Goal: Contribute content: Add original content to the website for others to see

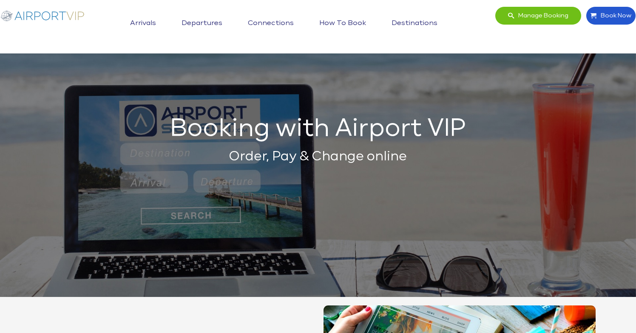
drag, startPoint x: 0, startPoint y: 0, endPoint x: 56, endPoint y: 11, distance: 56.8
click at [56, 11] on img at bounding box center [42, 15] width 85 height 18
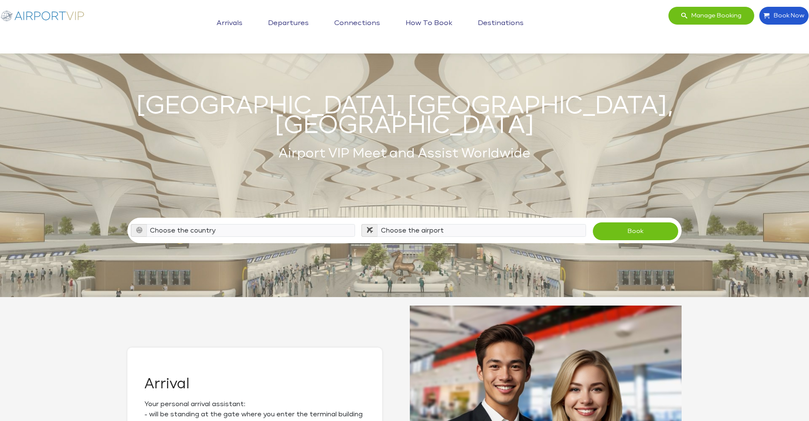
click at [635, 42] on div "Manage booking Book Now Toggle navigation Arrivals Departures Connections How t…" at bounding box center [405, 26] width 816 height 41
click at [635, 38] on div "Manage booking Book Now Toggle navigation Arrivals Departures Connections How t…" at bounding box center [405, 26] width 816 height 41
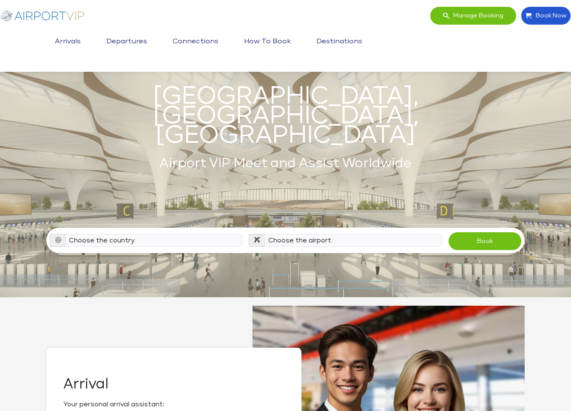
click at [449, 232] on div "Book" at bounding box center [485, 241] width 80 height 19
click at [293, 31] on link "How to book" at bounding box center [267, 41] width 51 height 21
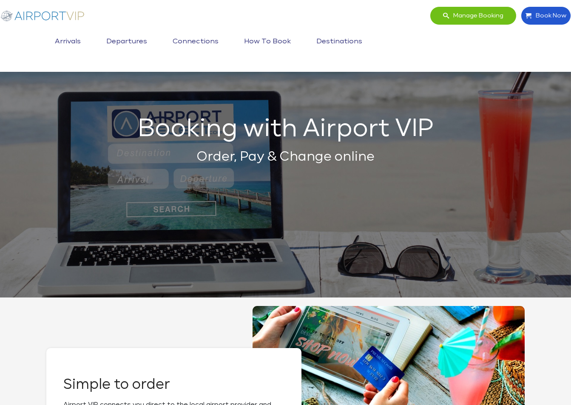
click at [364, 31] on link "Destinations" at bounding box center [339, 41] width 50 height 21
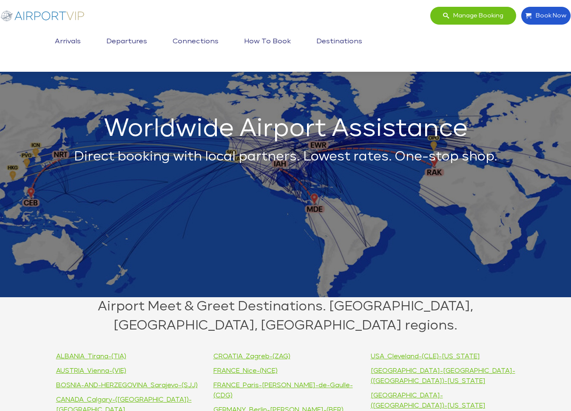
click at [83, 31] on link "Arrivals" at bounding box center [68, 41] width 30 height 21
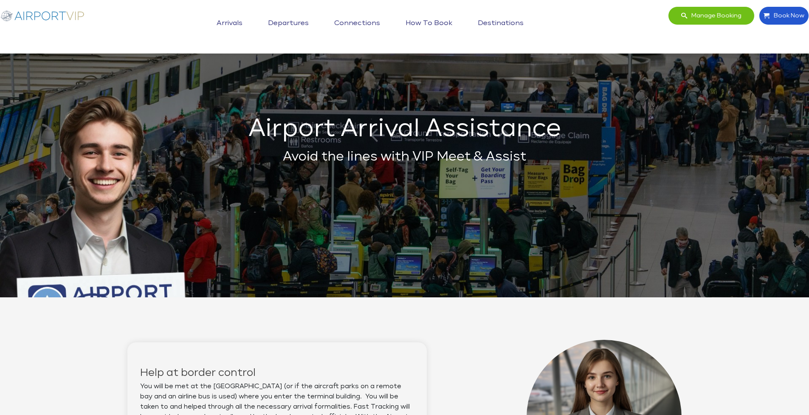
click at [60, 14] on img at bounding box center [42, 15] width 85 height 18
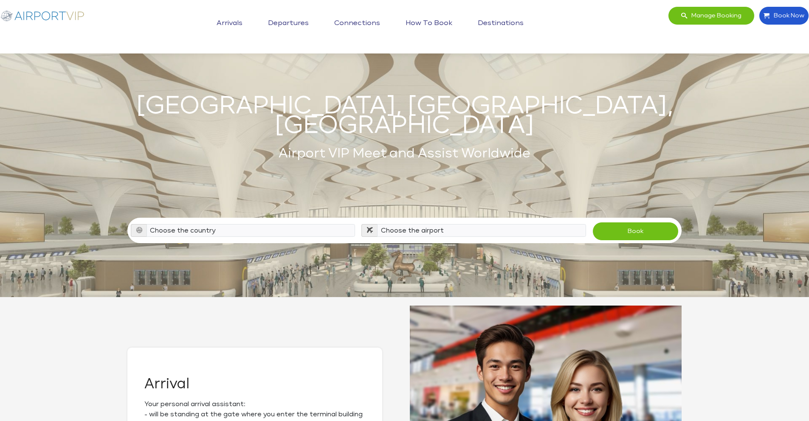
click at [234, 20] on link "Arrivals" at bounding box center [230, 23] width 30 height 21
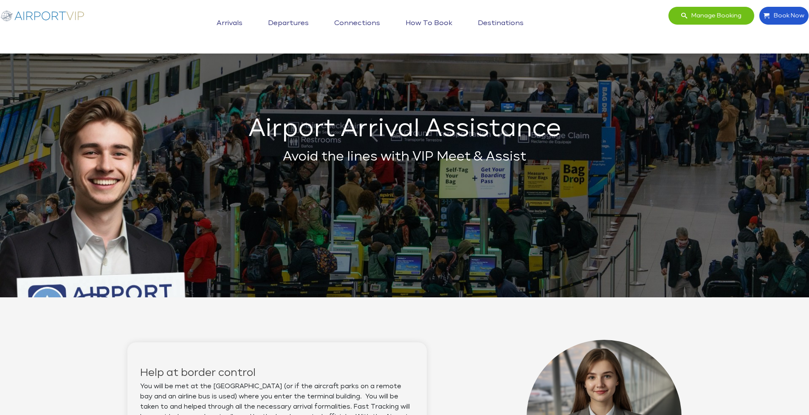
click at [291, 23] on link "Departures" at bounding box center [288, 23] width 45 height 21
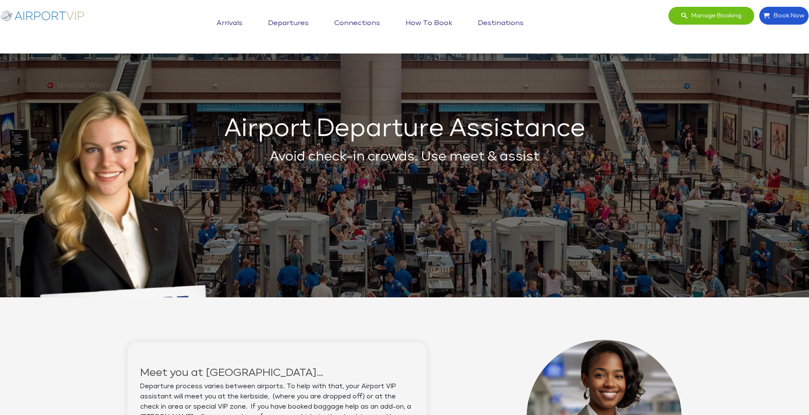
click at [367, 21] on link "Connections" at bounding box center [357, 23] width 50 height 21
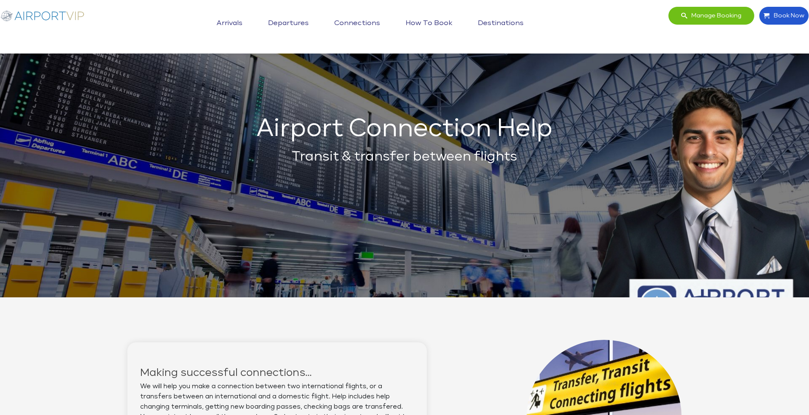
click at [439, 20] on link "How to book" at bounding box center [429, 23] width 51 height 21
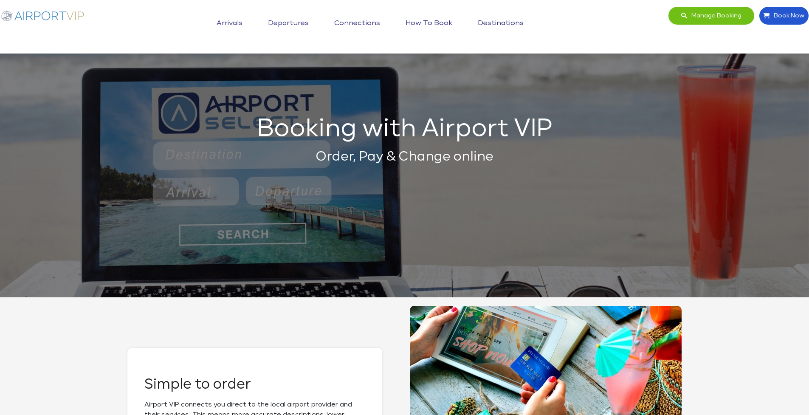
drag, startPoint x: 494, startPoint y: 17, endPoint x: 489, endPoint y: 18, distance: 5.2
click at [494, 17] on link "Destinations" at bounding box center [501, 23] width 50 height 21
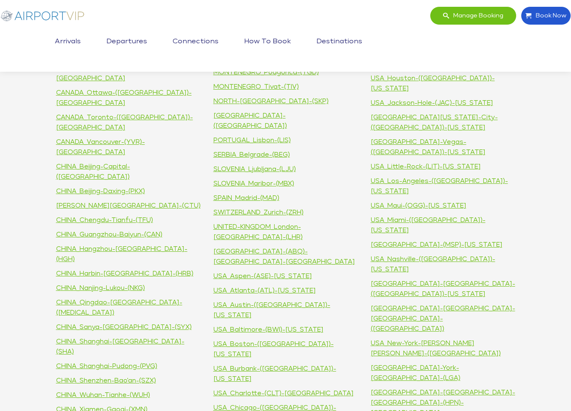
scroll to position [658, 0]
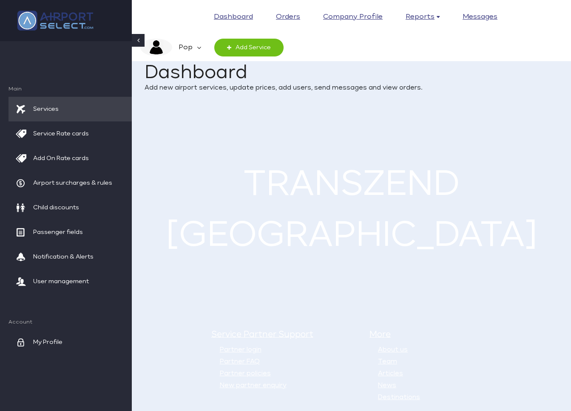
click at [190, 45] on em "Pop" at bounding box center [184, 48] width 25 height 18
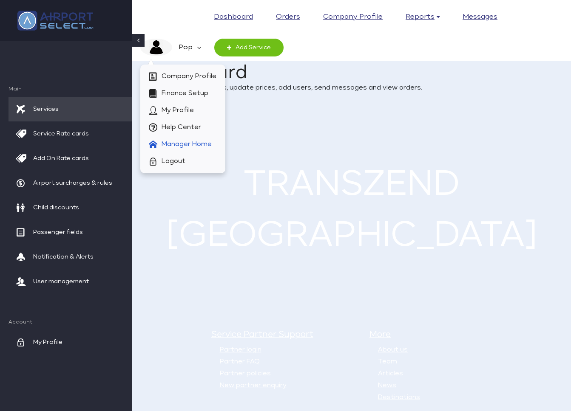
click at [183, 144] on span "Manager Home" at bounding box center [186, 144] width 50 height 17
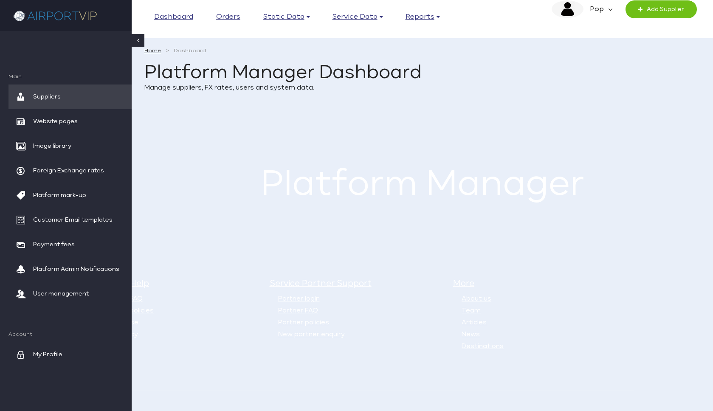
click at [570, 65] on h1 "Platform Manager Dashboard" at bounding box center [422, 73] width 556 height 19
click at [61, 123] on span "Website pages" at bounding box center [55, 121] width 45 height 25
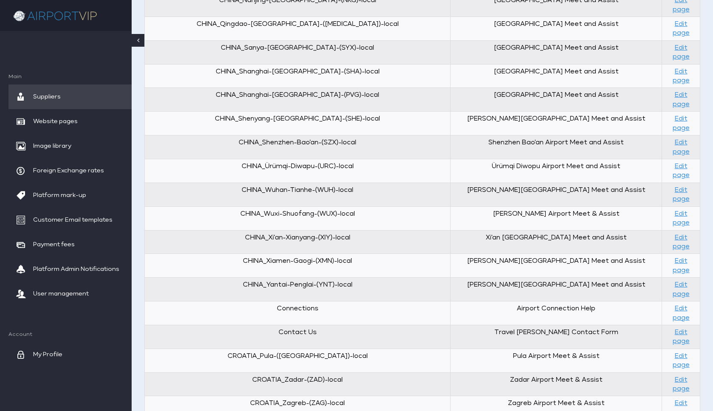
scroll to position [901, 0]
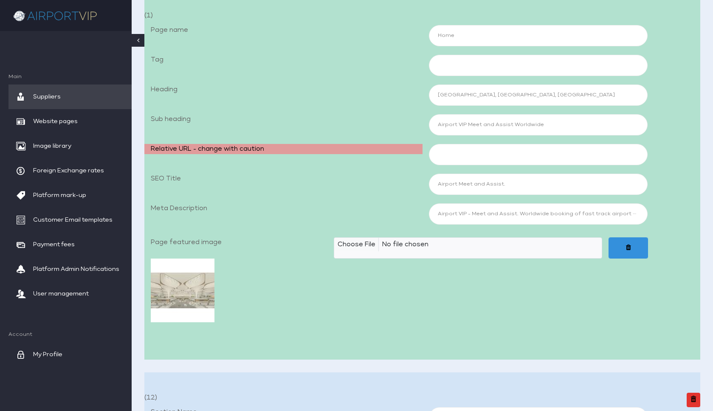
scroll to position [178, 0]
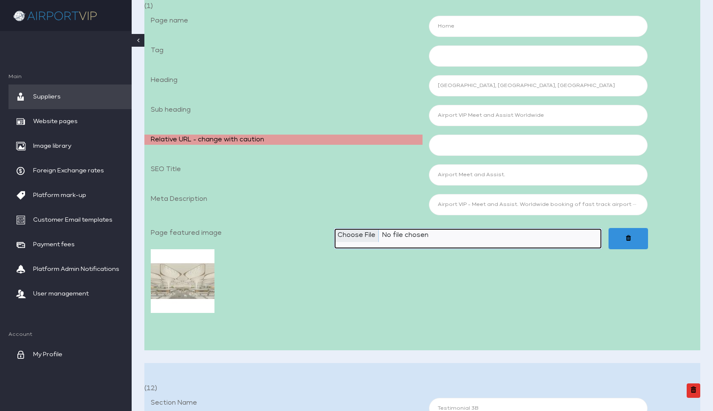
click at [365, 236] on input "Page featured image" at bounding box center [468, 238] width 268 height 21
type input "C:\fakepath\Airport VIP_01a Home 1920x1080_JPEG.jpg"
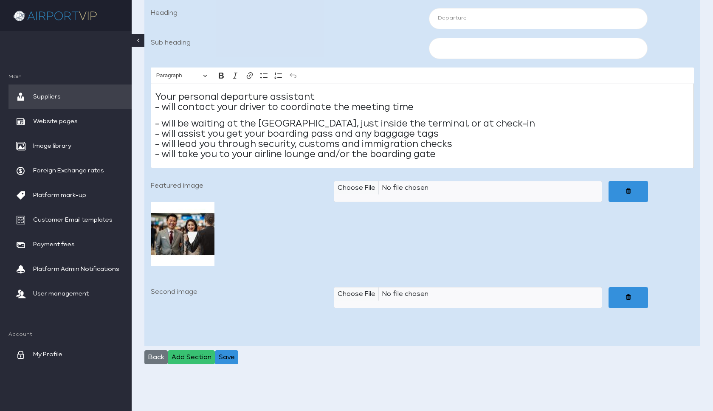
scroll to position [8655, 0]
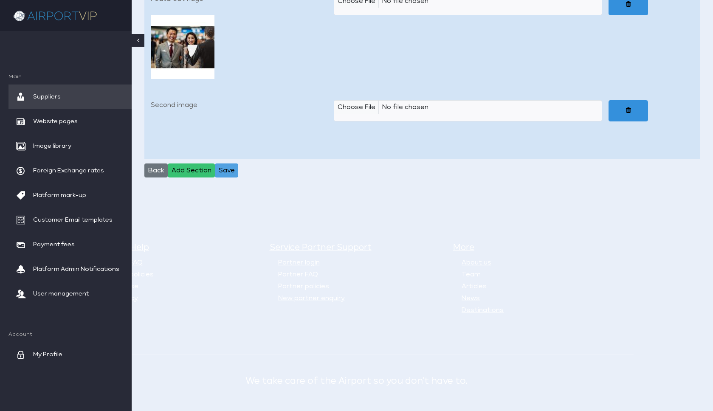
click at [233, 164] on button "Save" at bounding box center [226, 171] width 23 height 14
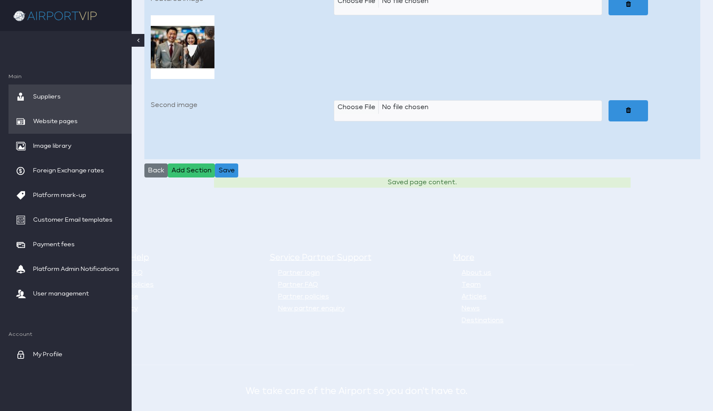
click at [50, 119] on span "Website pages" at bounding box center [55, 121] width 45 height 25
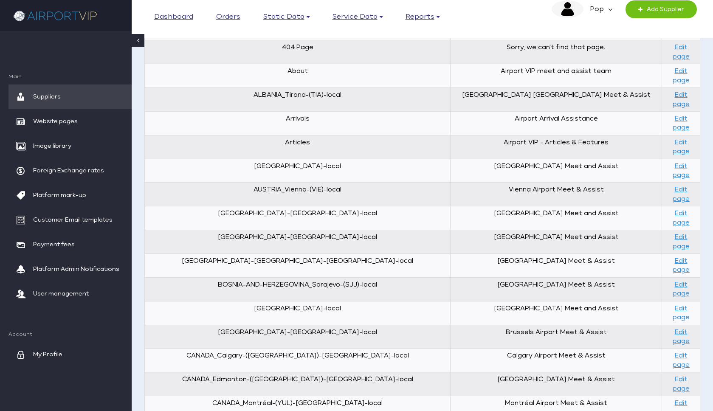
scroll to position [133, 0]
click at [679, 117] on link "Edit page" at bounding box center [681, 124] width 17 height 15
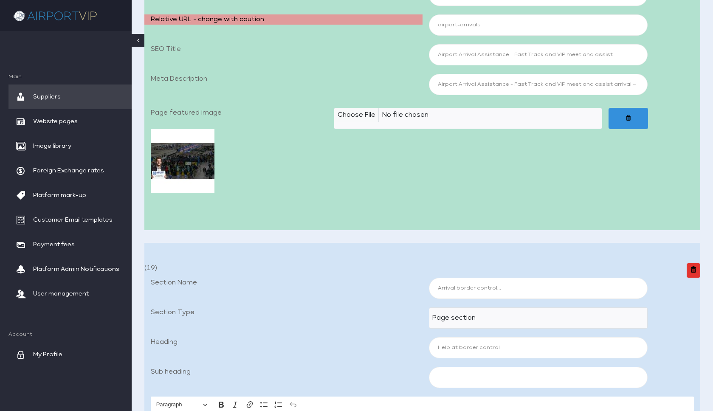
scroll to position [331, 0]
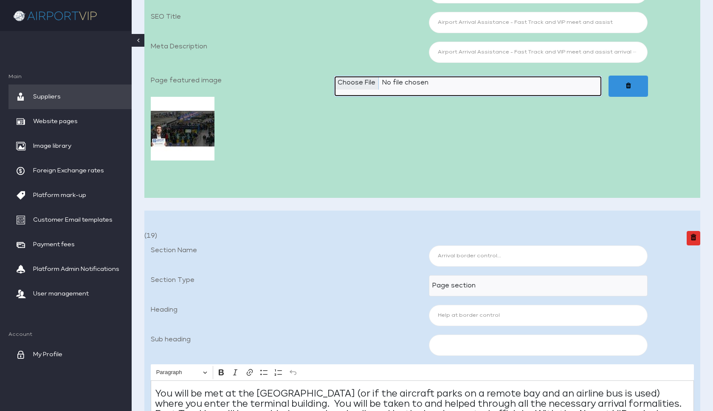
click at [352, 83] on input "Page featured image" at bounding box center [468, 86] width 268 height 21
type input "C:\fakepath\Airport VIP_02a Arrivals 1920x1080_JPEG.jpg"
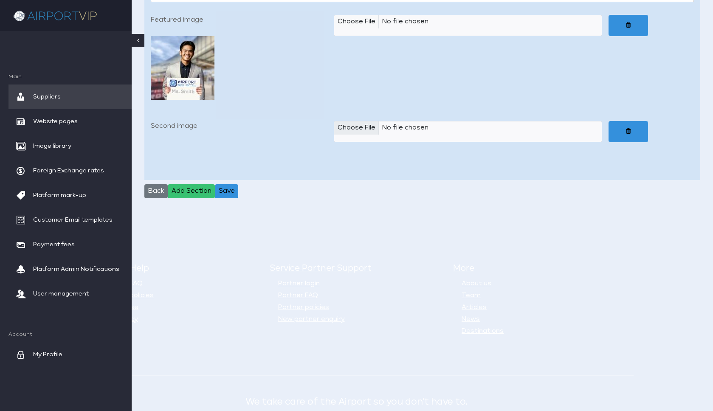
scroll to position [1663, 0]
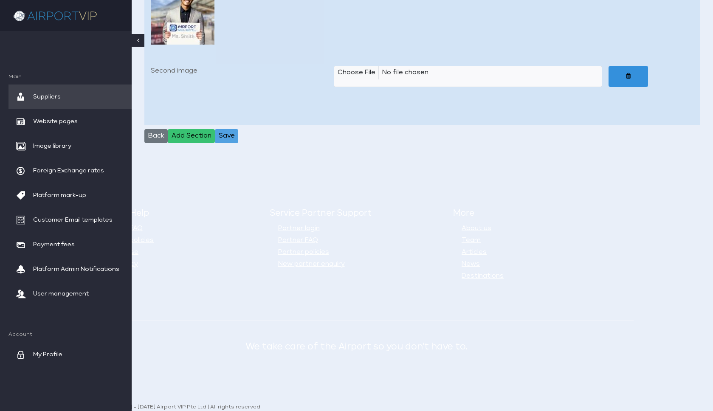
click at [227, 130] on button "Save" at bounding box center [226, 136] width 23 height 14
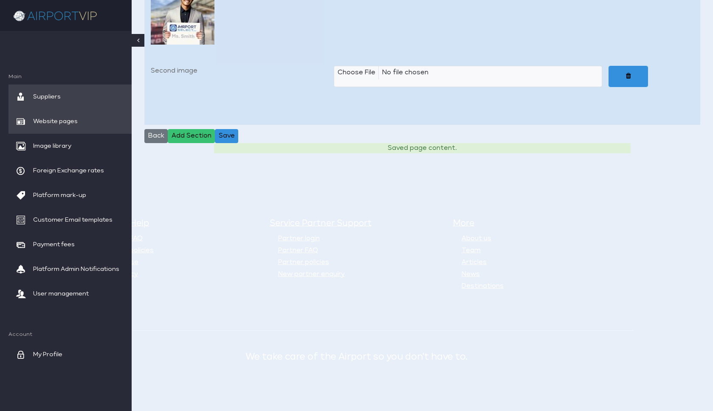
click at [57, 119] on span "Website pages" at bounding box center [55, 121] width 45 height 25
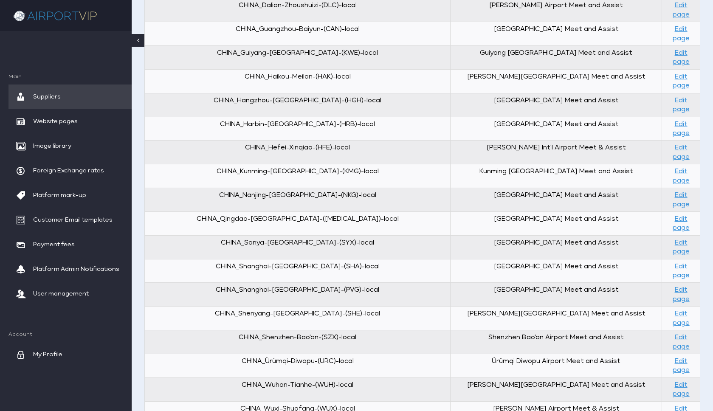
scroll to position [794, 0]
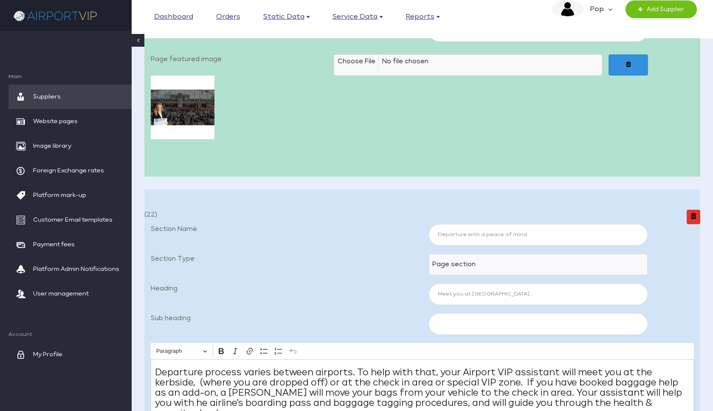
scroll to position [353, 0]
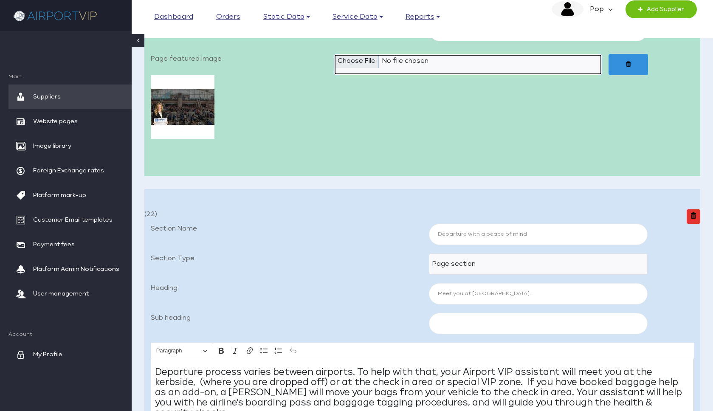
click at [354, 60] on input "Page featured image" at bounding box center [468, 64] width 268 height 21
type input "C:\fakepath\Airport VIP_03a Departures 1920x1080_JPEG.jpg"
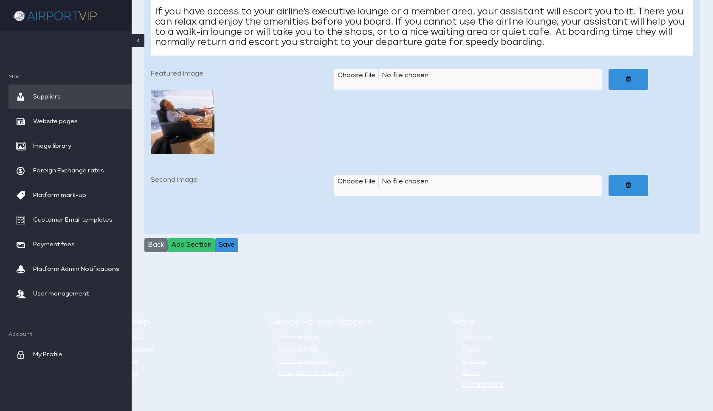
scroll to position [1663, 0]
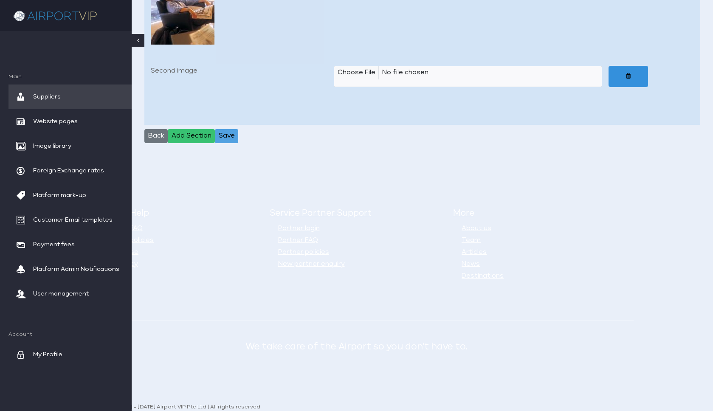
click at [232, 129] on button "Save" at bounding box center [226, 136] width 23 height 14
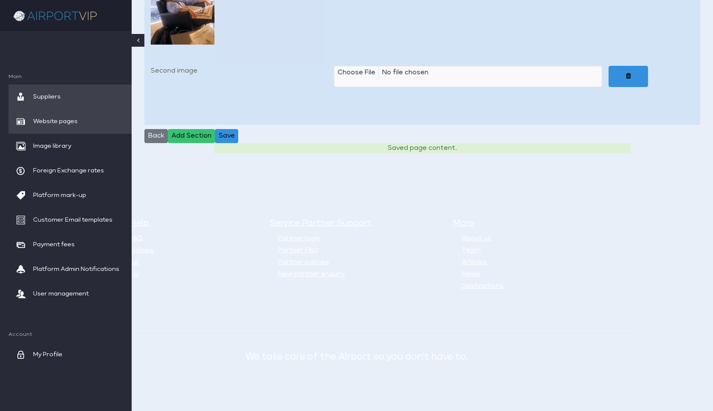
click at [71, 121] on span "Website pages" at bounding box center [55, 121] width 45 height 25
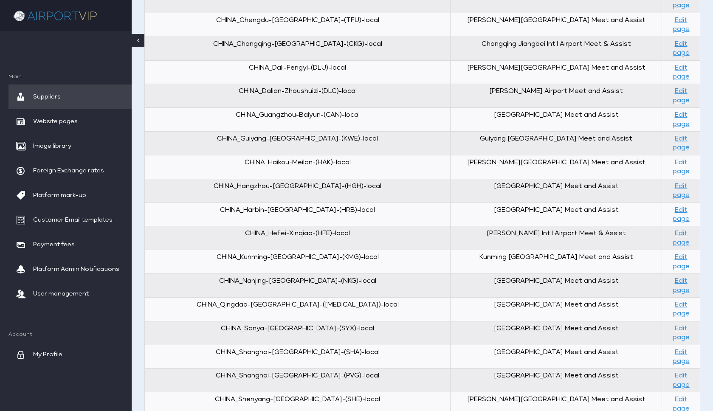
scroll to position [716, 0]
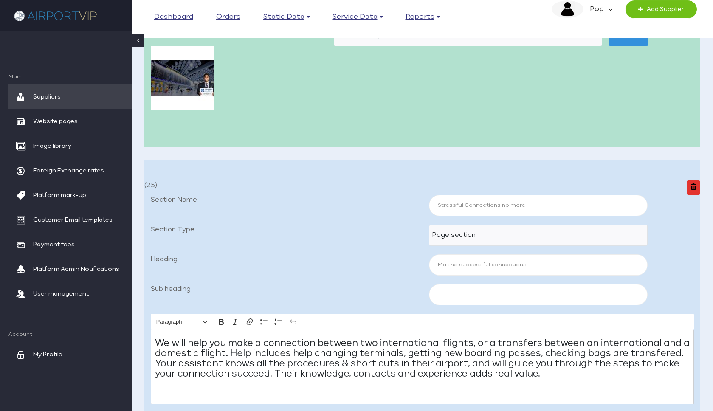
scroll to position [389, 0]
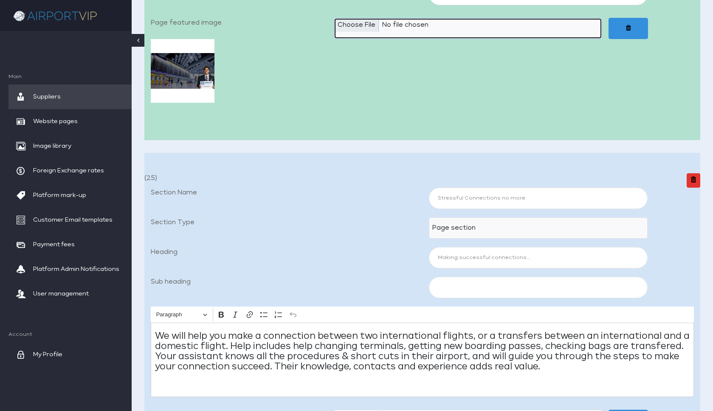
click at [349, 20] on input "Page featured image" at bounding box center [468, 28] width 268 height 21
type input "C:\fakepath\Airport VIP_04a Connections 1920x1080_JPEG.jpg"
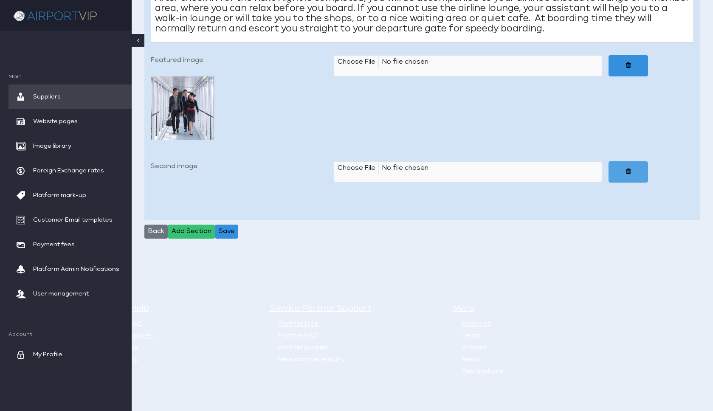
scroll to position [1696, 0]
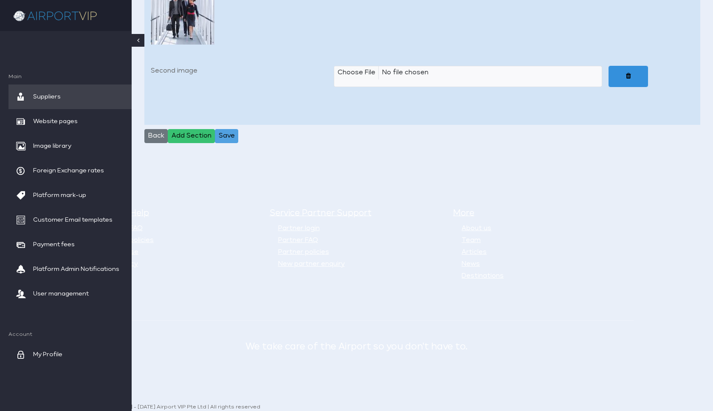
click at [229, 129] on button "Save" at bounding box center [226, 136] width 23 height 14
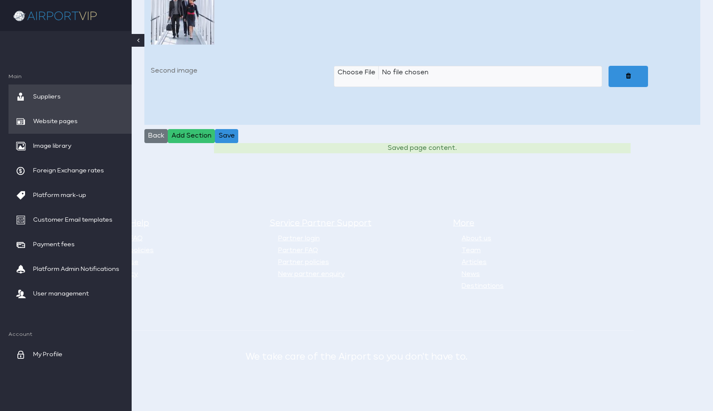
click at [59, 120] on span "Website pages" at bounding box center [55, 121] width 45 height 25
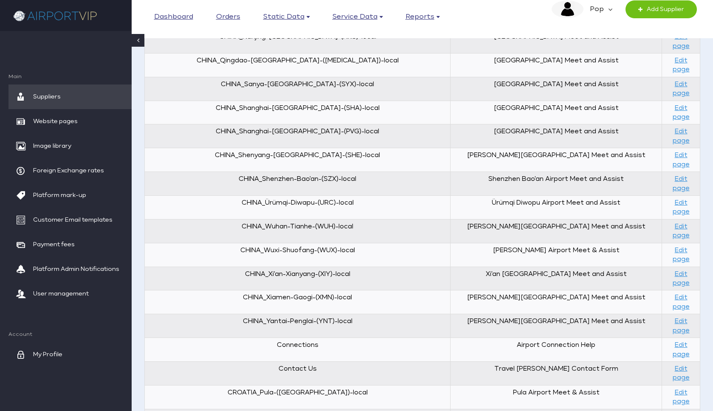
scroll to position [954, 0]
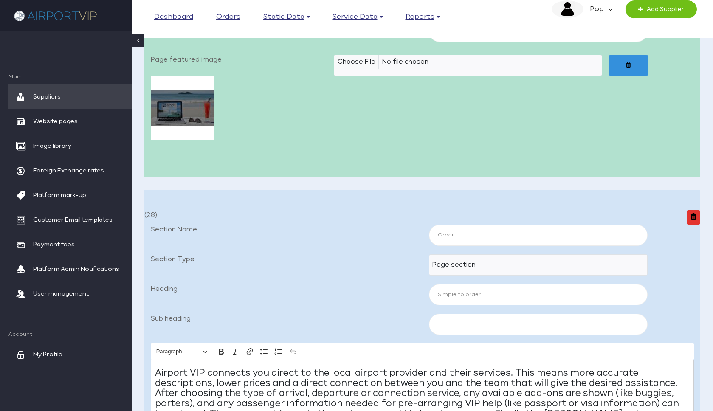
scroll to position [274, 0]
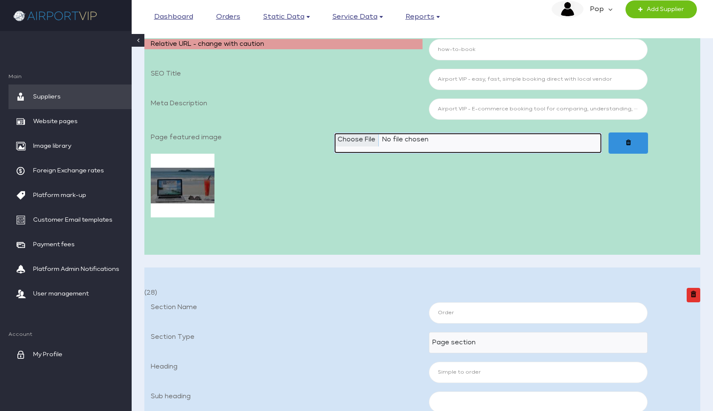
click at [365, 141] on input "Page featured image" at bounding box center [468, 143] width 268 height 21
type input "C:\fakepath\Airport VIP_05a How To Book 1920x1080_JPEG.jpg"
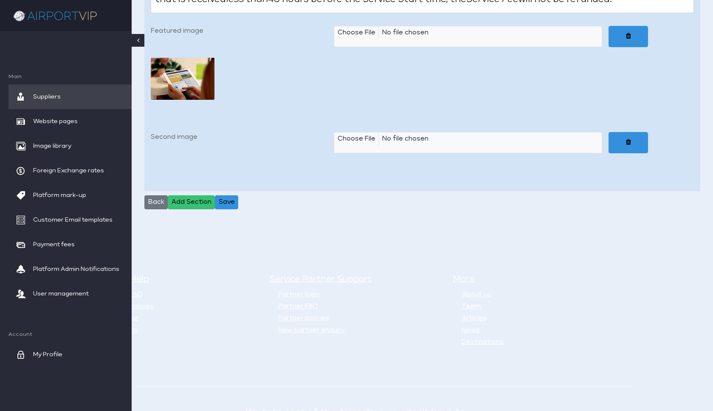
scroll to position [1704, 0]
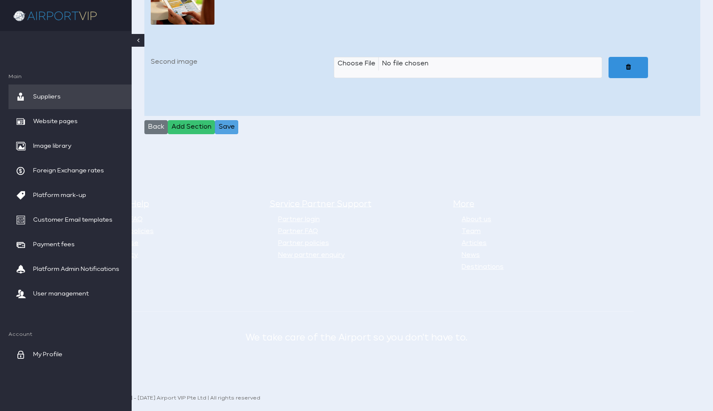
click at [224, 127] on button "Save" at bounding box center [226, 127] width 23 height 14
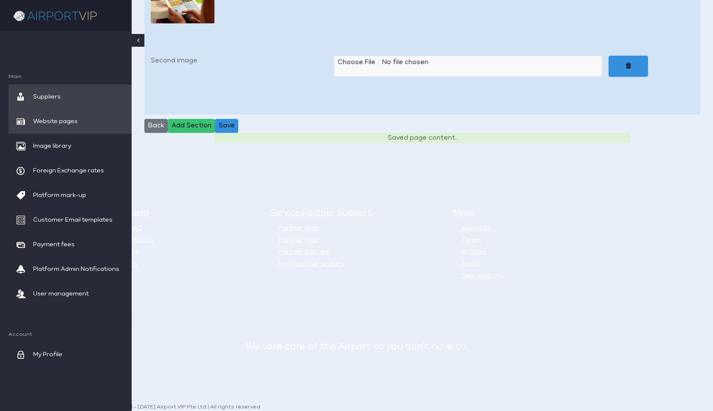
click at [59, 117] on span "Website pages" at bounding box center [55, 121] width 45 height 25
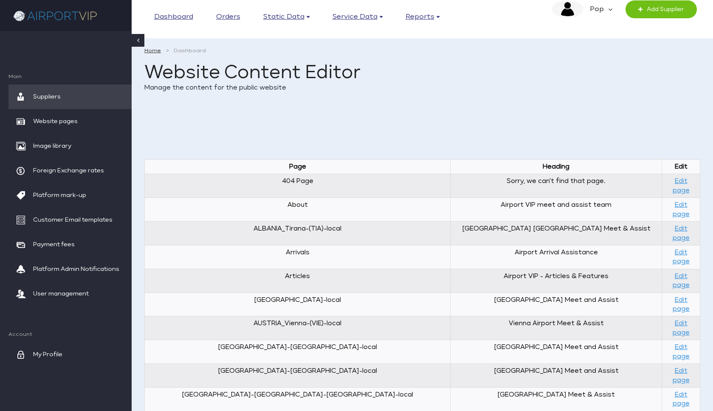
click at [598, 7] on em "Pop" at bounding box center [596, 9] width 25 height 18
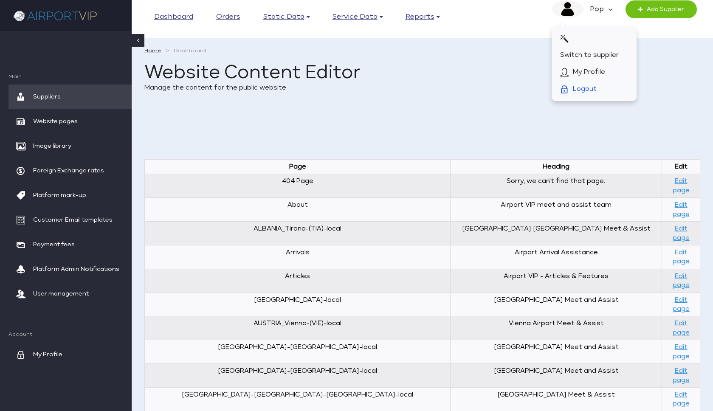
click at [587, 86] on span "Logout" at bounding box center [585, 89] width 24 height 17
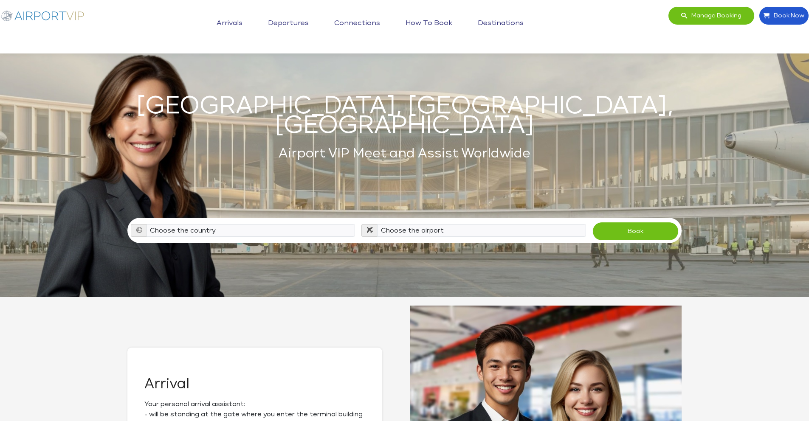
click at [236, 21] on link "Arrivals" at bounding box center [230, 23] width 30 height 21
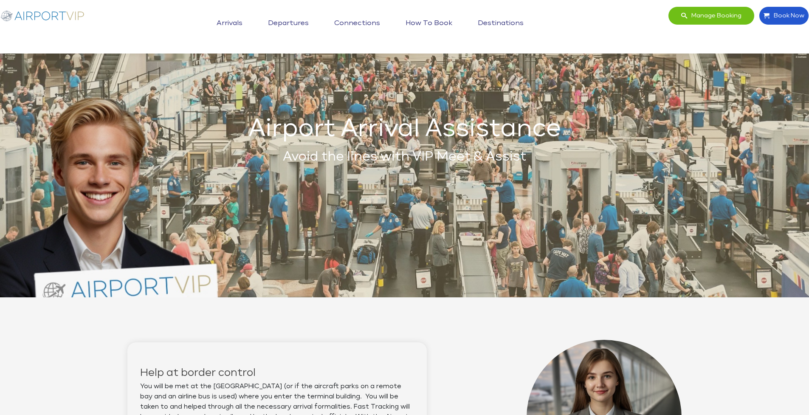
click at [296, 21] on link "Departures" at bounding box center [288, 23] width 45 height 21
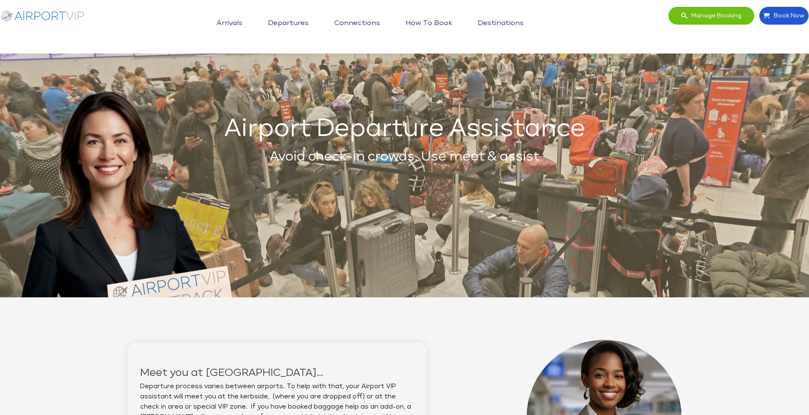
click at [356, 22] on link "Connections" at bounding box center [357, 23] width 50 height 21
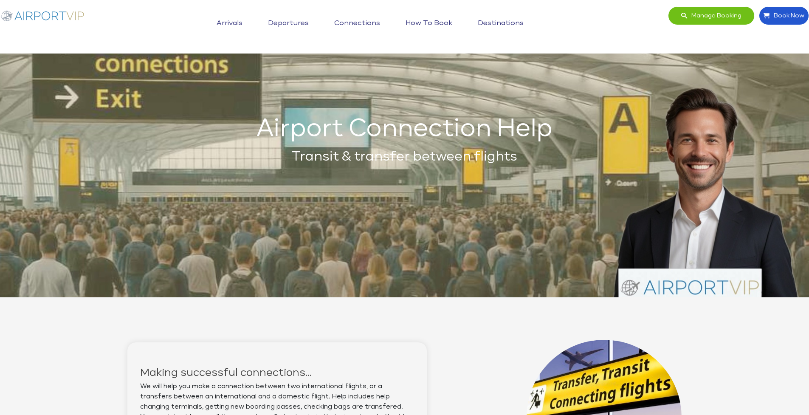
click at [426, 17] on link "How to book" at bounding box center [429, 23] width 51 height 21
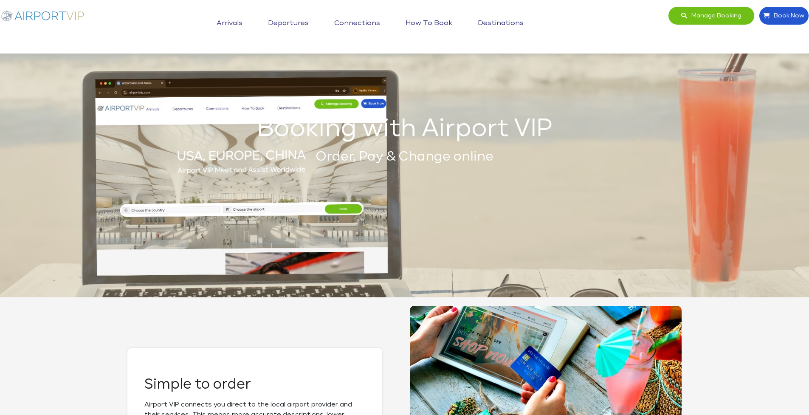
click at [488, 25] on link "Destinations" at bounding box center [501, 23] width 50 height 21
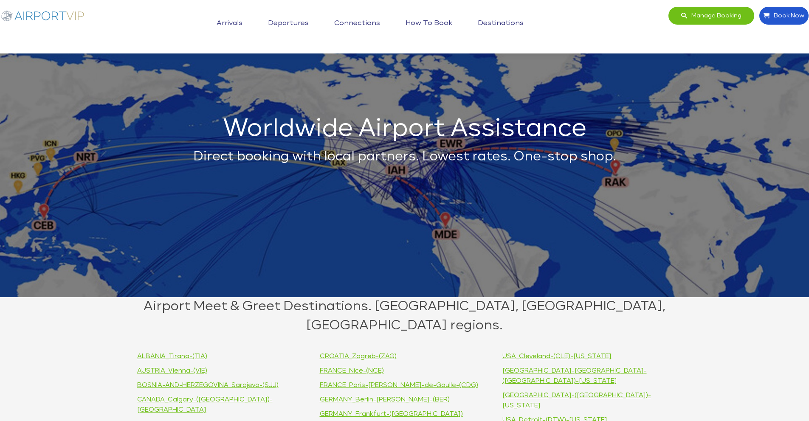
click at [579, 20] on div "Manage booking Book Now Toggle navigation Arrivals Departures Connections How t…" at bounding box center [405, 26] width 816 height 41
click at [794, 40] on div "Manage booking Book Now Toggle navigation Arrivals Departures Connections How t…" at bounding box center [405, 26] width 816 height 41
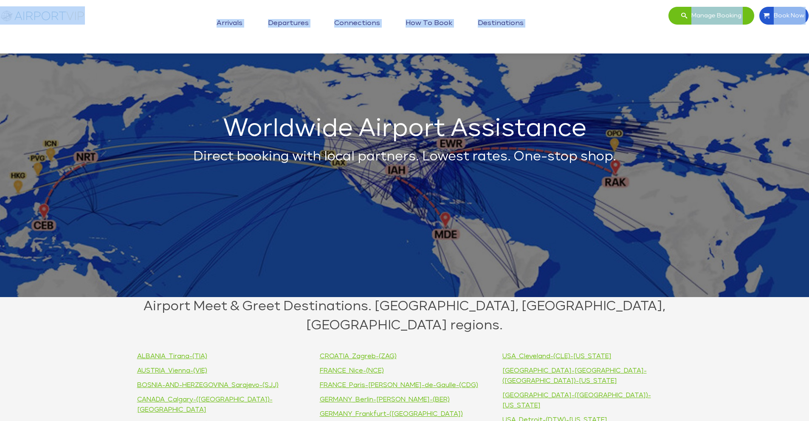
click at [45, 14] on header "Manage booking Book Now Toggle navigation Arrivals Departures Connections How t…" at bounding box center [404, 27] width 809 height 54
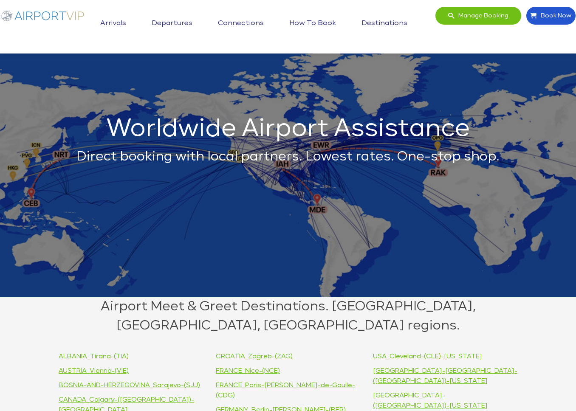
click at [137, 42] on nav "Toggle navigation Arrivals Departures Connections How to book Destinations" at bounding box center [253, 26] width 333 height 41
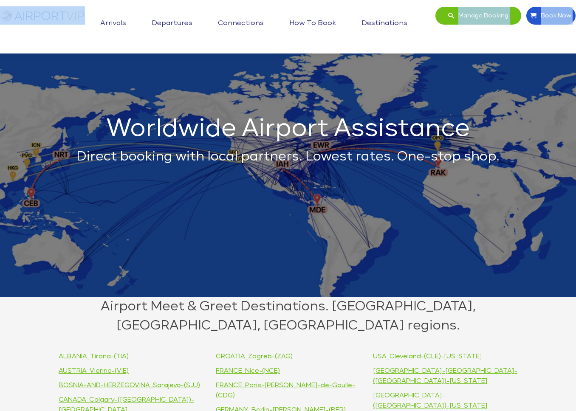
drag, startPoint x: 88, startPoint y: 34, endPoint x: 60, endPoint y: 18, distance: 31.6
click at [60, 18] on div "Manage booking Book Now Toggle navigation Arrivals Departures Connections How t…" at bounding box center [288, 26] width 582 height 41
drag, startPoint x: 88, startPoint y: 36, endPoint x: 25, endPoint y: 13, distance: 66.9
click at [25, 13] on div "Manage booking Book Now Toggle navigation Arrivals Departures Connections How t…" at bounding box center [288, 26] width 582 height 41
click at [111, 22] on link "Arrivals" at bounding box center [113, 23] width 30 height 21
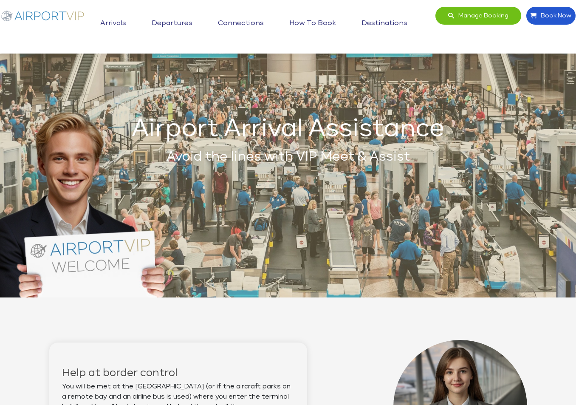
click at [201, 16] on li "Departures" at bounding box center [172, 23] width 66 height 27
click at [186, 20] on link "Departures" at bounding box center [172, 23] width 45 height 21
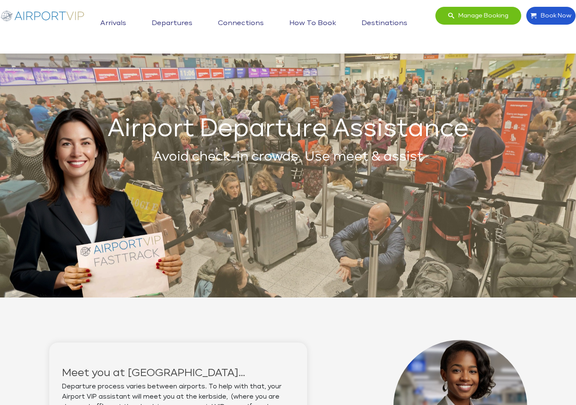
click at [249, 20] on link "Connections" at bounding box center [241, 23] width 50 height 21
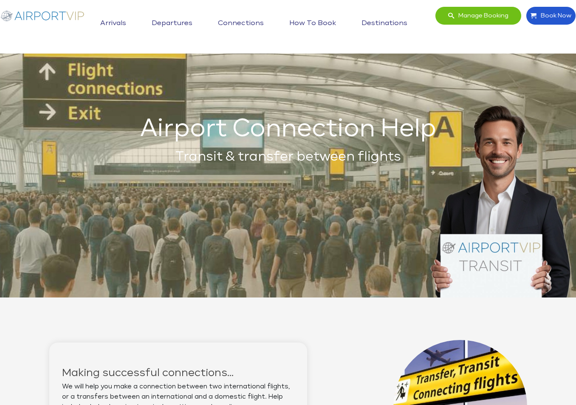
click at [326, 23] on link "How to book" at bounding box center [312, 23] width 51 height 21
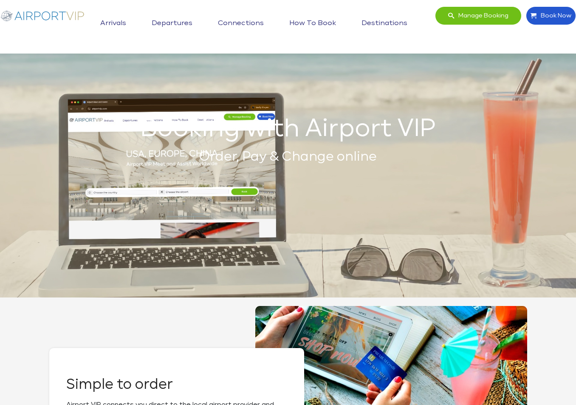
click at [380, 23] on link "Destinations" at bounding box center [384, 23] width 50 height 21
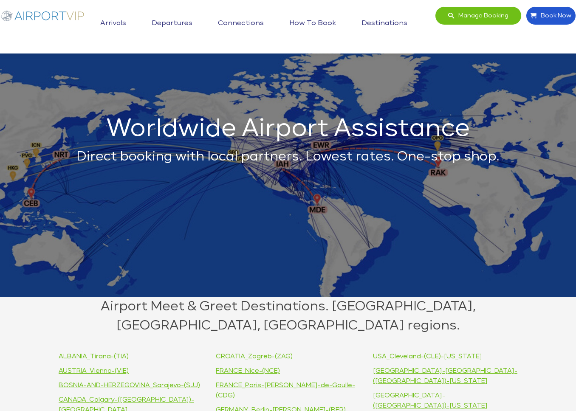
click at [316, 22] on link "How to book" at bounding box center [312, 23] width 51 height 21
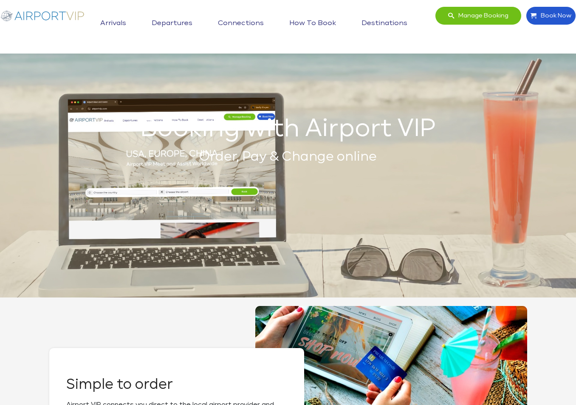
click at [123, 20] on link "Arrivals" at bounding box center [113, 23] width 30 height 21
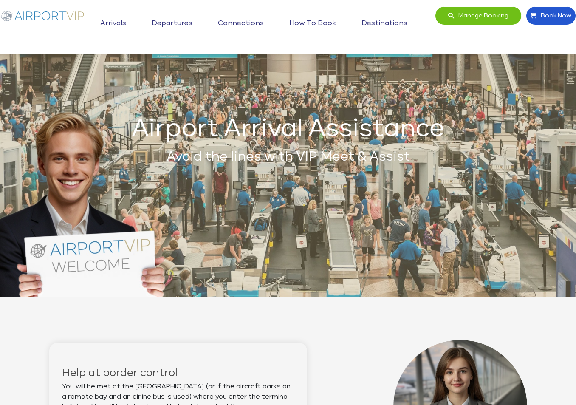
click at [66, 14] on img at bounding box center [42, 15] width 85 height 18
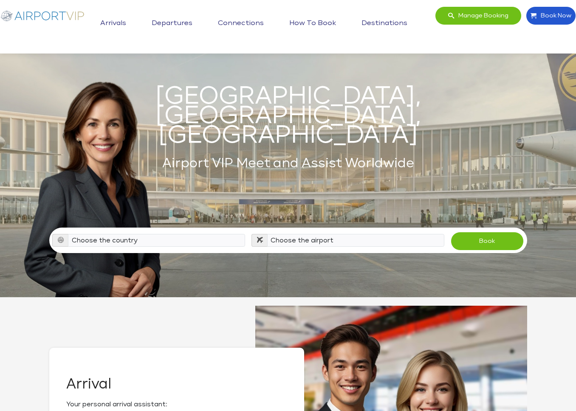
click at [113, 22] on link "Arrivals" at bounding box center [113, 23] width 30 height 21
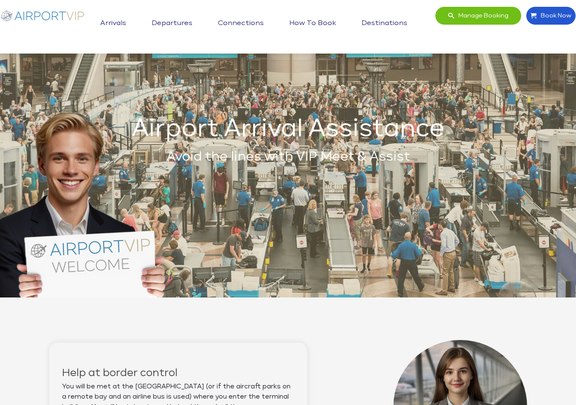
click at [177, 23] on link "Departures" at bounding box center [172, 23] width 45 height 21
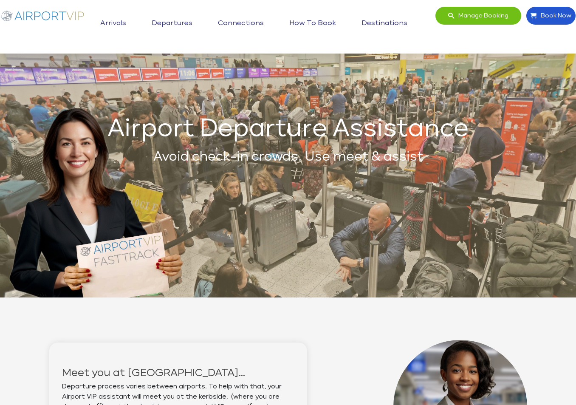
click at [115, 25] on link "Arrivals" at bounding box center [113, 23] width 30 height 21
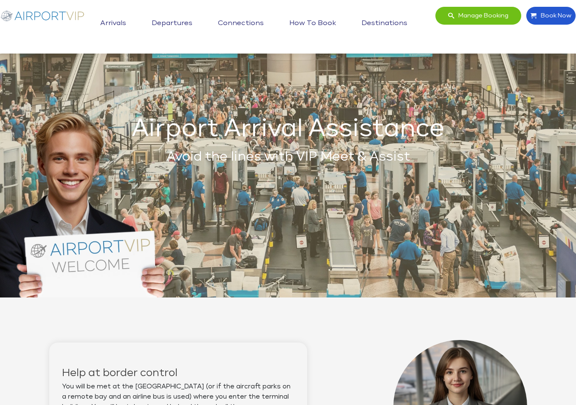
click at [187, 18] on link "Departures" at bounding box center [172, 23] width 45 height 21
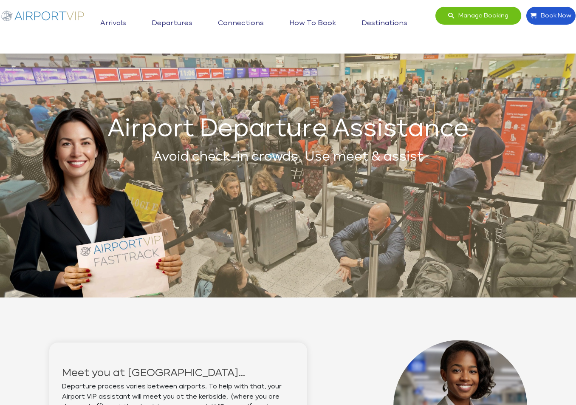
click at [249, 23] on link "Connections" at bounding box center [241, 23] width 50 height 21
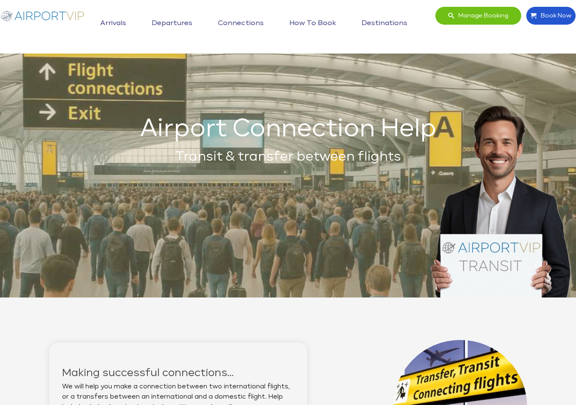
click at [314, 23] on link "How to book" at bounding box center [312, 23] width 51 height 21
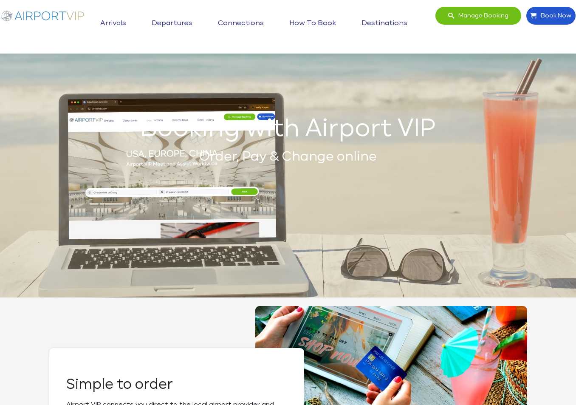
click at [255, 23] on link "Connections" at bounding box center [241, 23] width 50 height 21
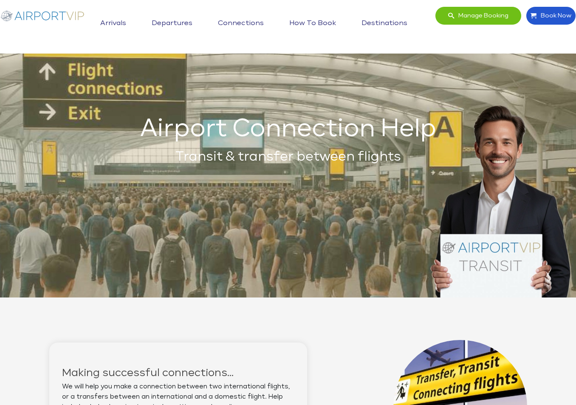
click at [324, 22] on link "How to book" at bounding box center [312, 23] width 51 height 21
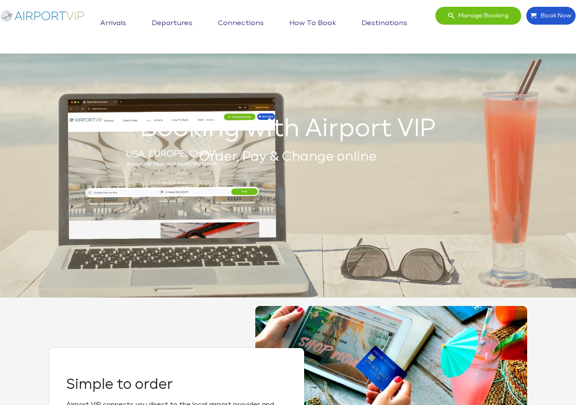
click at [377, 21] on link "Destinations" at bounding box center [384, 23] width 50 height 21
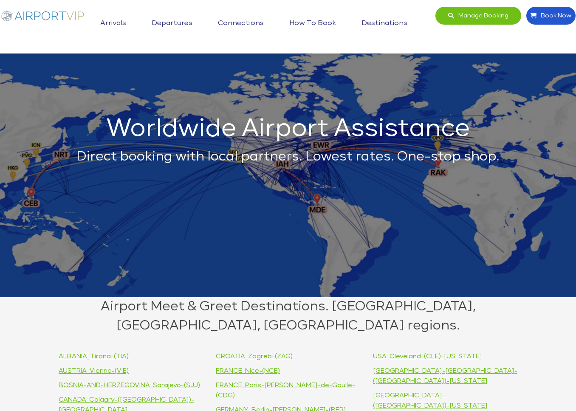
click at [308, 19] on link "How to book" at bounding box center [312, 23] width 51 height 21
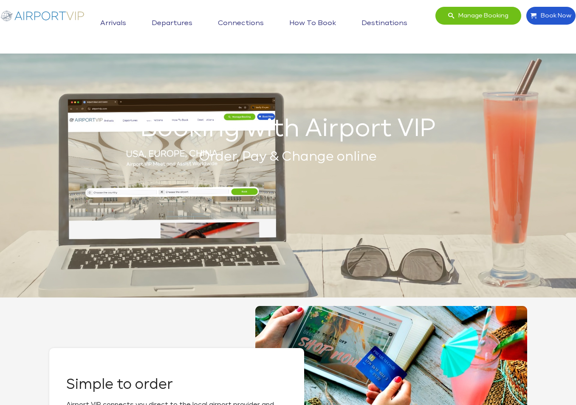
click at [325, 21] on link "How to book" at bounding box center [312, 23] width 51 height 21
click at [377, 20] on link "Destinations" at bounding box center [384, 23] width 50 height 21
click at [237, 21] on link "Connections" at bounding box center [241, 23] width 50 height 21
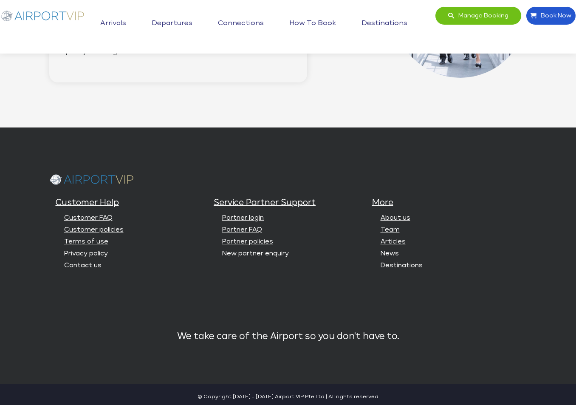
scroll to position [924, 0]
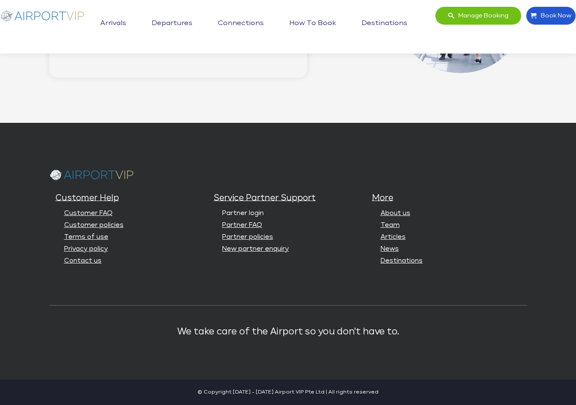
click at [253, 212] on link "Partner login" at bounding box center [243, 213] width 42 height 6
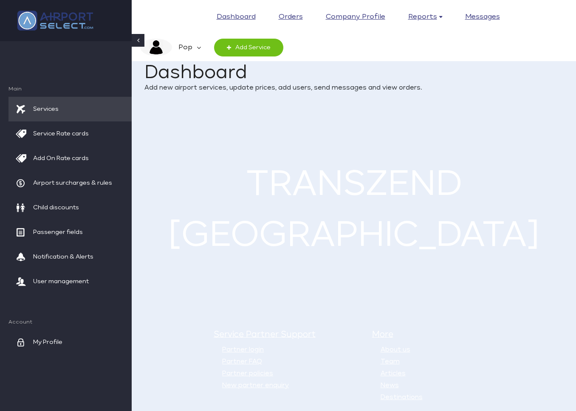
click at [194, 45] on em "Pop" at bounding box center [184, 48] width 25 height 18
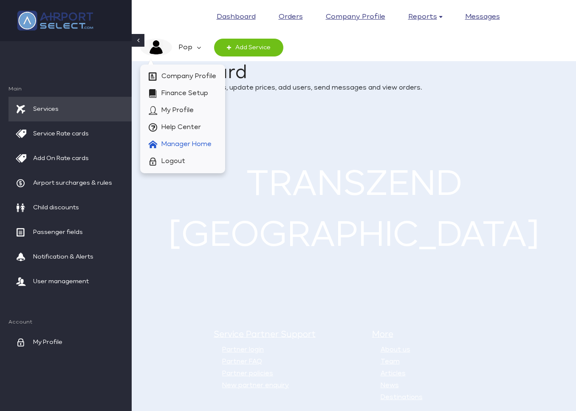
click at [181, 142] on span "Manager Home" at bounding box center [186, 144] width 50 height 17
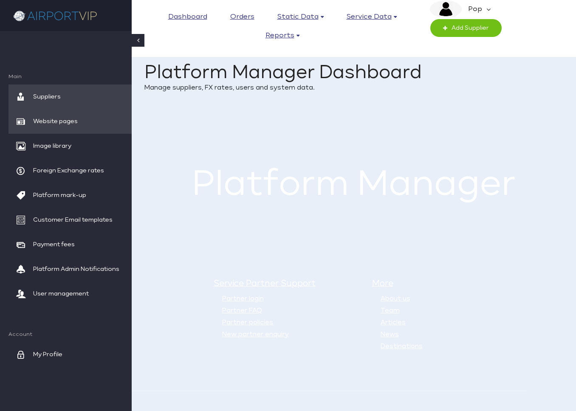
click at [60, 118] on span "Website pages" at bounding box center [55, 121] width 45 height 25
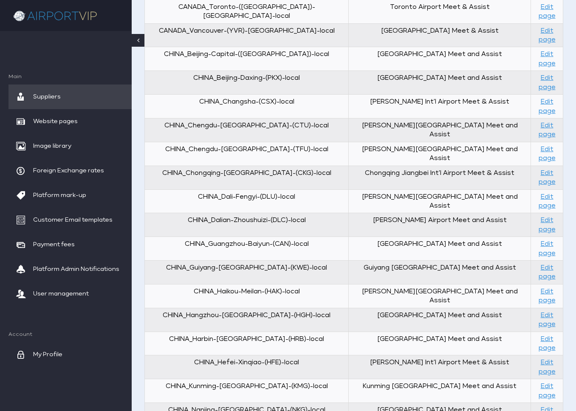
scroll to position [676, 0]
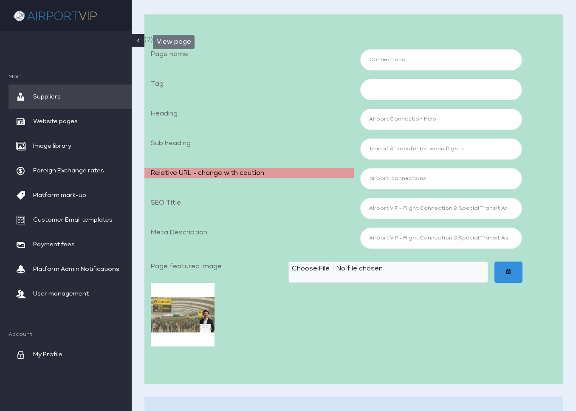
scroll to position [297, 0]
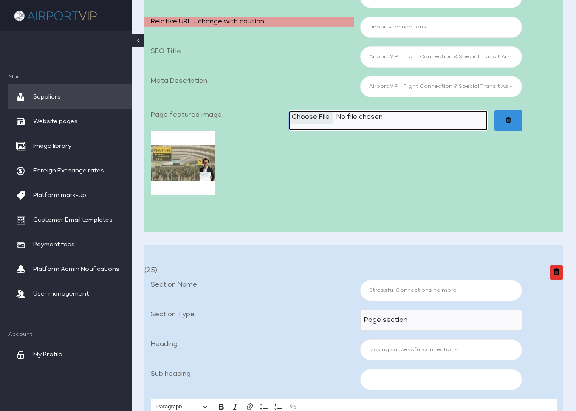
click at [319, 116] on input "Page featured image" at bounding box center [388, 120] width 200 height 21
click at [311, 116] on input "Page featured image" at bounding box center [388, 120] width 200 height 21
type input "C:\fakepath\Airport VIP_04a Connections 1920x1080_JPEG.jpg"
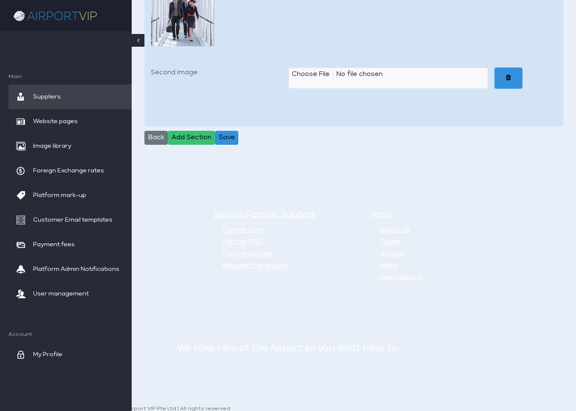
scroll to position [1747, 0]
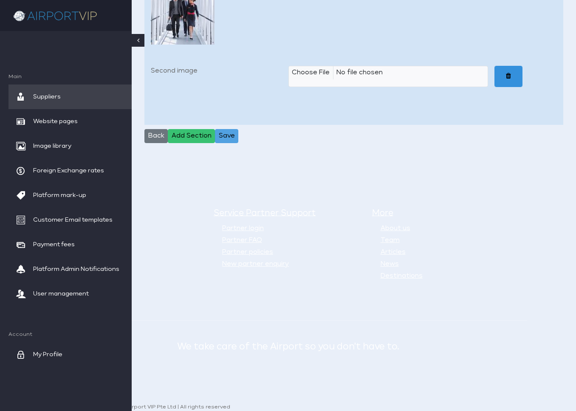
click at [229, 129] on button "Save" at bounding box center [226, 136] width 23 height 14
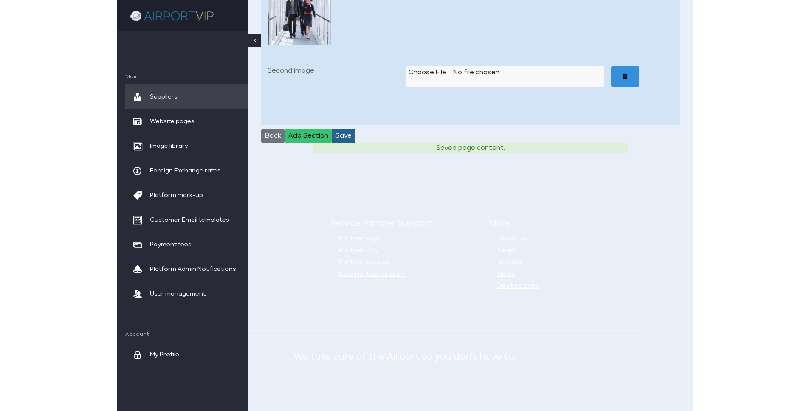
scroll to position [1696, 0]
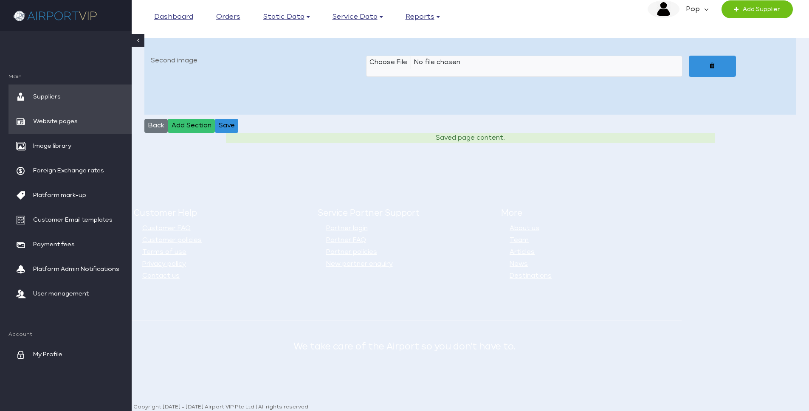
click at [61, 117] on span "Website pages" at bounding box center [55, 121] width 45 height 25
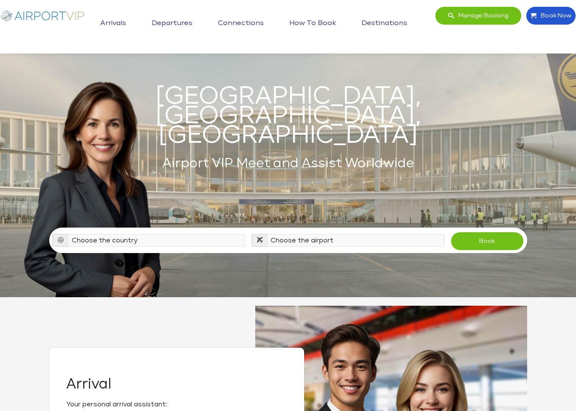
click at [308, 20] on link "How to book" at bounding box center [312, 23] width 51 height 21
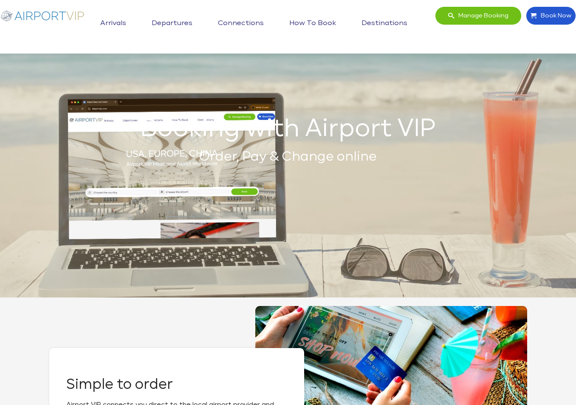
click at [36, 2] on header "Manage booking Book Now Toggle navigation Arrivals Departures Connections How t…" at bounding box center [288, 27] width 576 height 54
click at [250, 19] on link "Connections" at bounding box center [241, 23] width 50 height 21
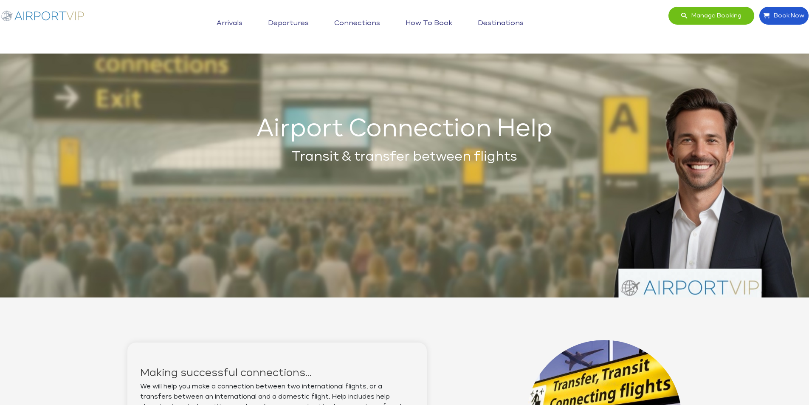
click at [497, 23] on link "Destinations" at bounding box center [501, 23] width 50 height 21
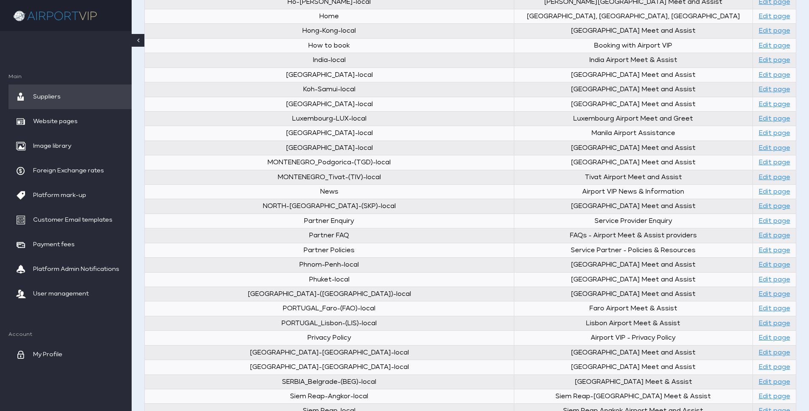
scroll to position [1087, 0]
click at [771, 45] on link "Edit page" at bounding box center [774, 45] width 31 height 6
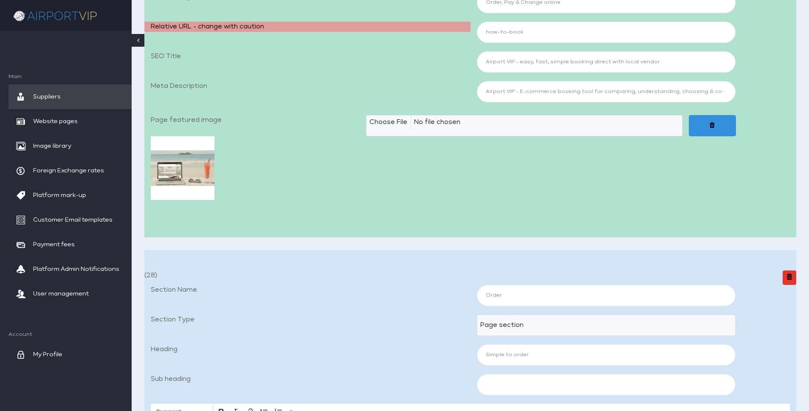
scroll to position [327, 0]
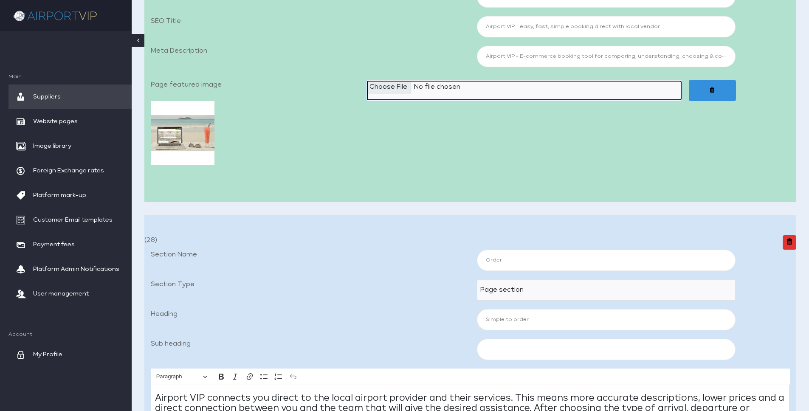
click at [388, 87] on input "Page featured image" at bounding box center [524, 90] width 316 height 21
type input "C:\fakepath\Airport VIP_05a How To Book 1920x1080_JPEG.jpg"
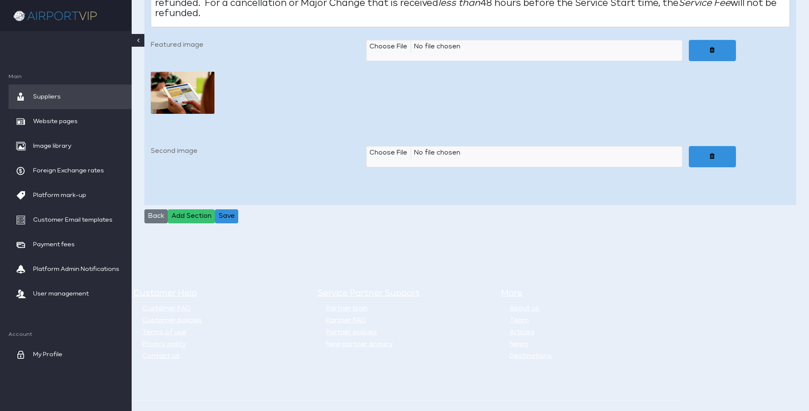
scroll to position [1684, 0]
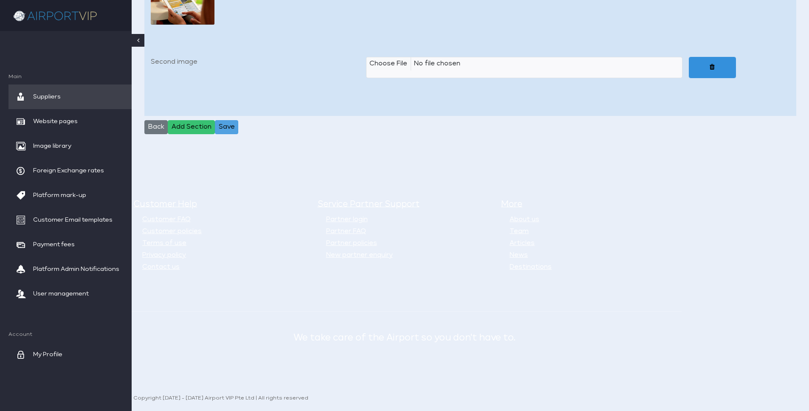
click at [226, 123] on button "Save" at bounding box center [226, 127] width 23 height 14
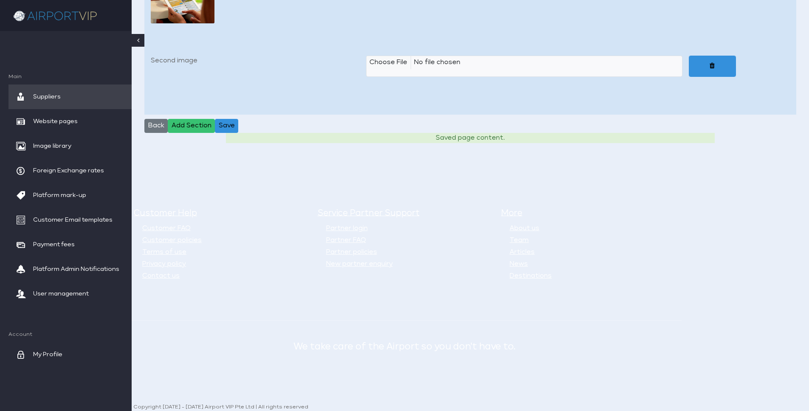
click at [246, 27] on div at bounding box center [471, 3] width 646 height 64
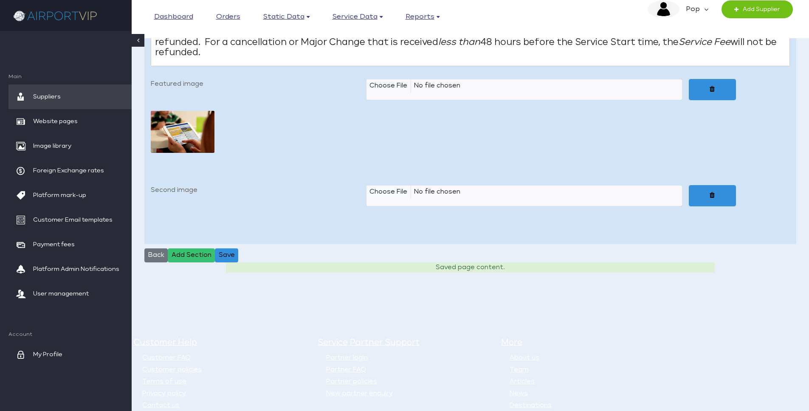
scroll to position [1448, 0]
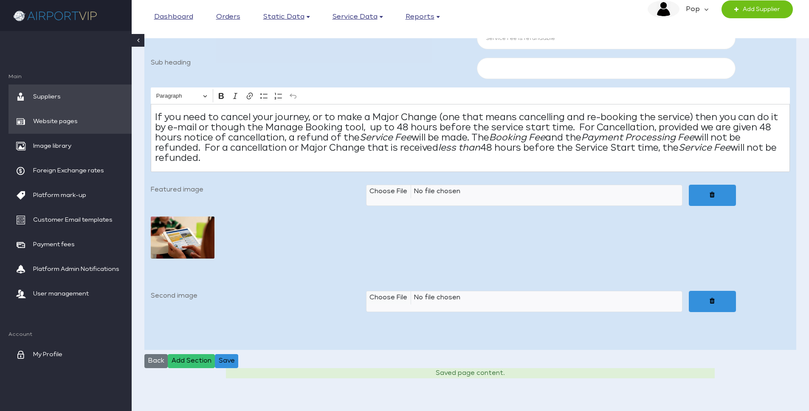
click at [75, 120] on span "Website pages" at bounding box center [55, 121] width 45 height 25
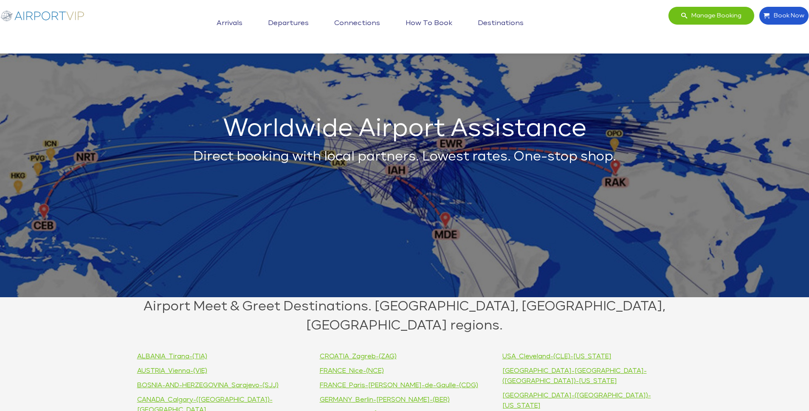
click at [440, 21] on link "How to book" at bounding box center [429, 23] width 51 height 21
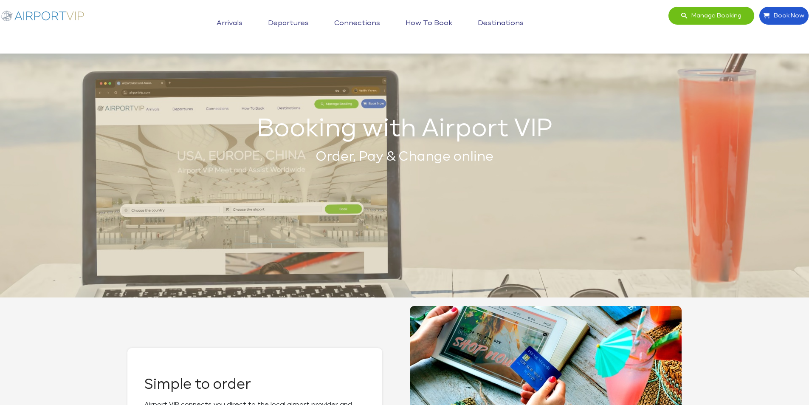
click at [438, 22] on link "How to book" at bounding box center [429, 23] width 51 height 21
click at [357, 25] on link "Connections" at bounding box center [357, 23] width 50 height 21
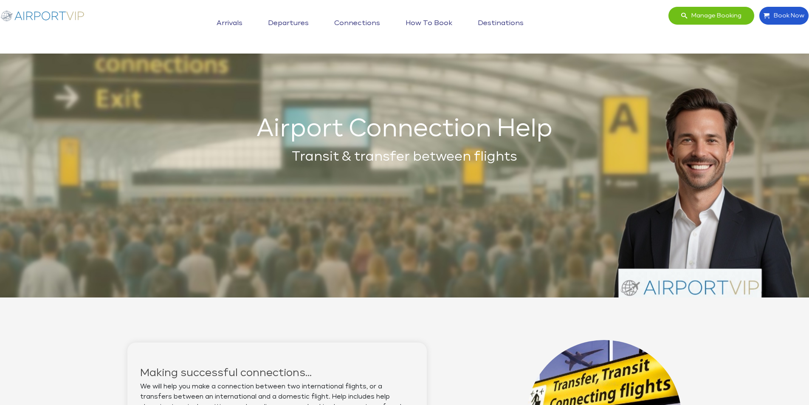
click at [305, 20] on link "Departures" at bounding box center [288, 23] width 45 height 21
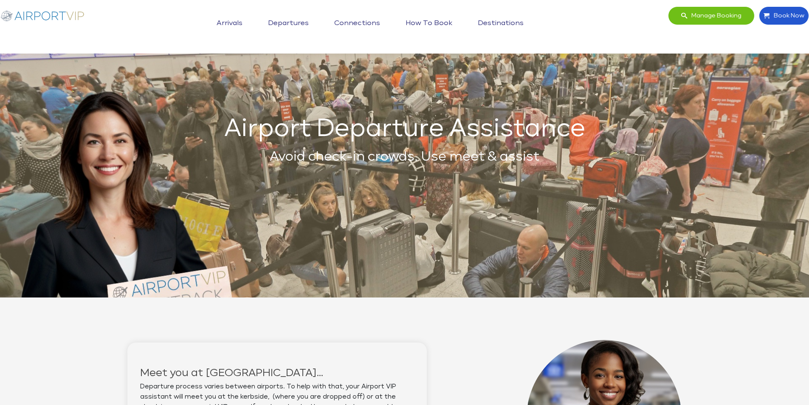
click at [295, 22] on link "Departures" at bounding box center [288, 23] width 45 height 21
click at [361, 21] on link "Connections" at bounding box center [357, 23] width 50 height 21
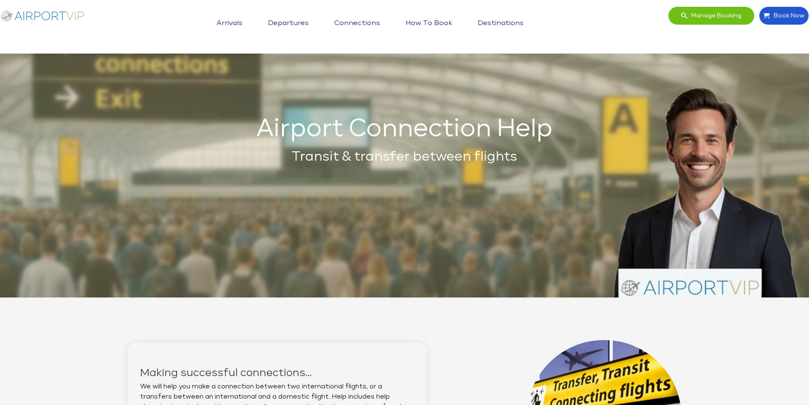
click at [295, 21] on link "Departures" at bounding box center [288, 23] width 45 height 21
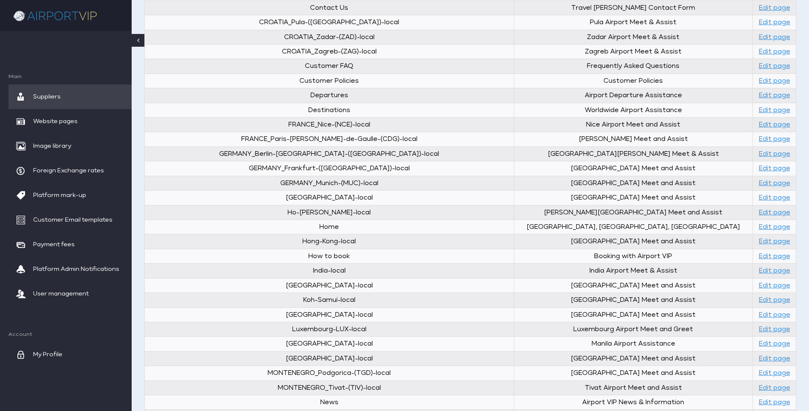
scroll to position [901, 0]
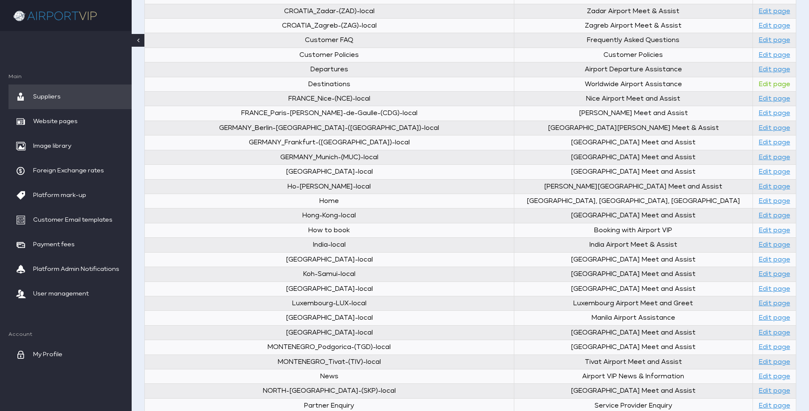
click at [760, 84] on link "Edit page" at bounding box center [774, 84] width 31 height 6
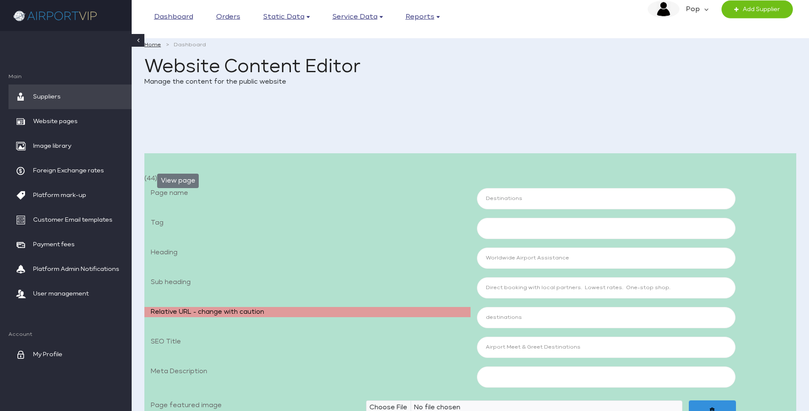
scroll to position [0, 0]
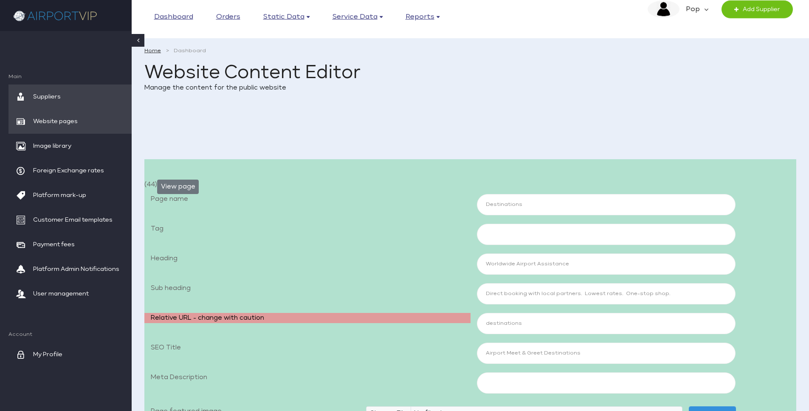
click at [73, 116] on span "Website pages" at bounding box center [55, 121] width 45 height 25
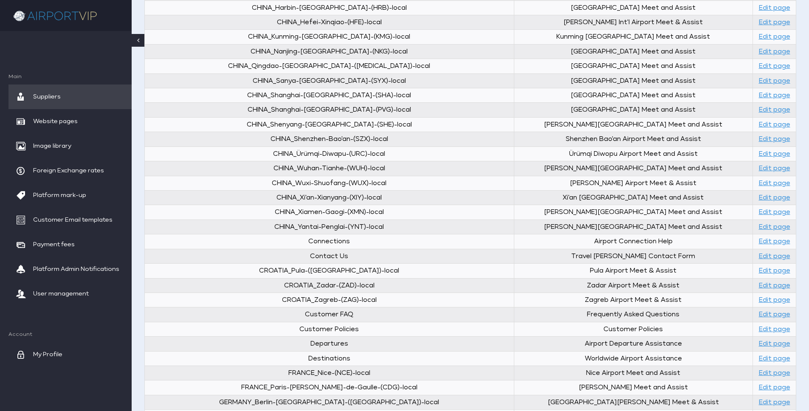
scroll to position [821, 0]
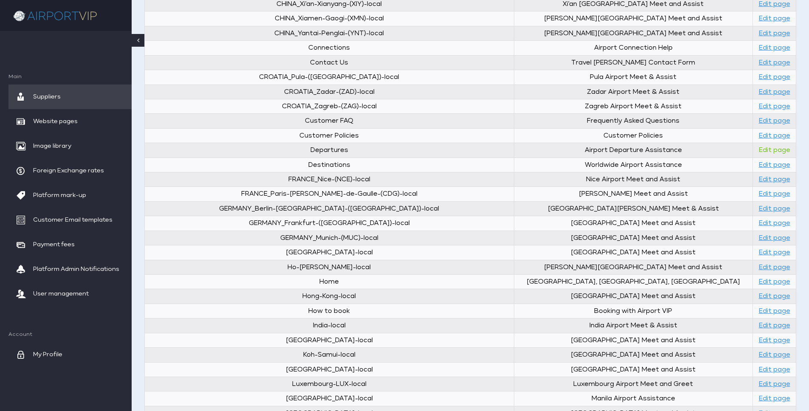
click at [766, 148] on link "Edit page" at bounding box center [774, 150] width 31 height 6
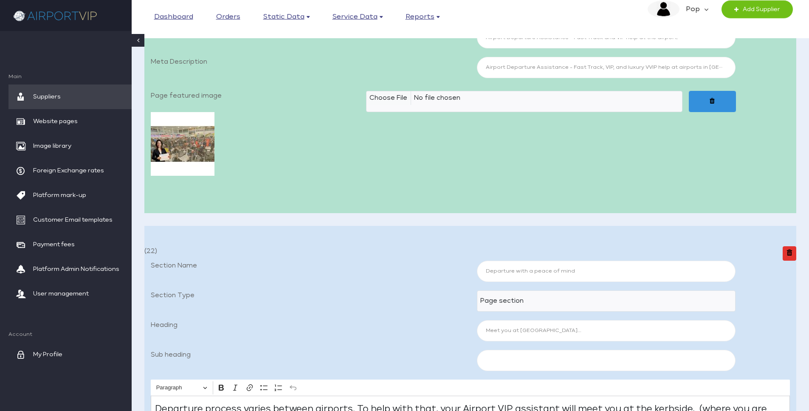
scroll to position [315, 0]
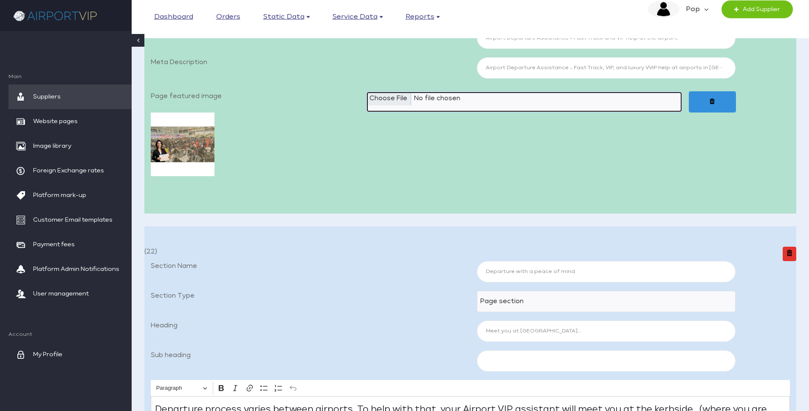
click at [393, 96] on input "Page featured image" at bounding box center [524, 101] width 316 height 21
click at [392, 99] on input "Page featured image" at bounding box center [524, 101] width 316 height 21
type input "C:\fakepath\Airport VIP_03a Departures 1920x1080_JPEG.jpg"
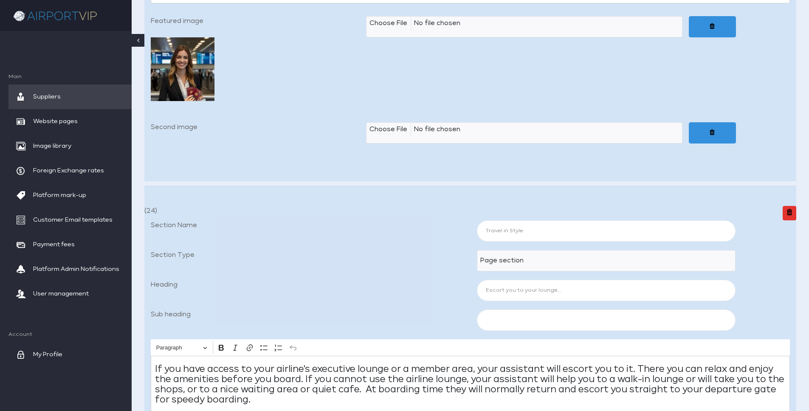
scroll to position [1663, 0]
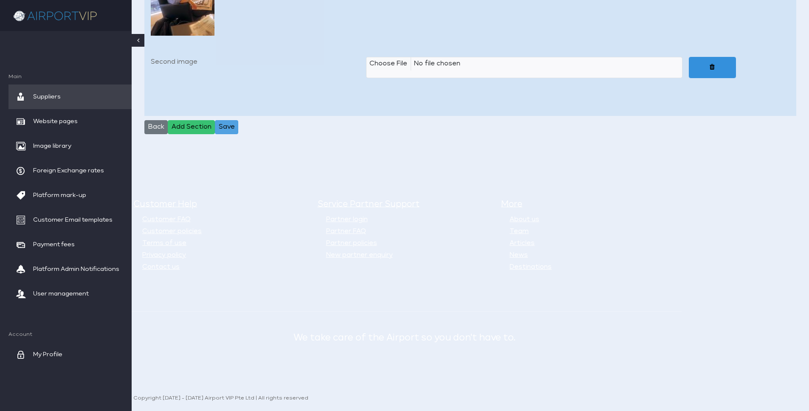
click at [223, 125] on button "Save" at bounding box center [226, 127] width 23 height 14
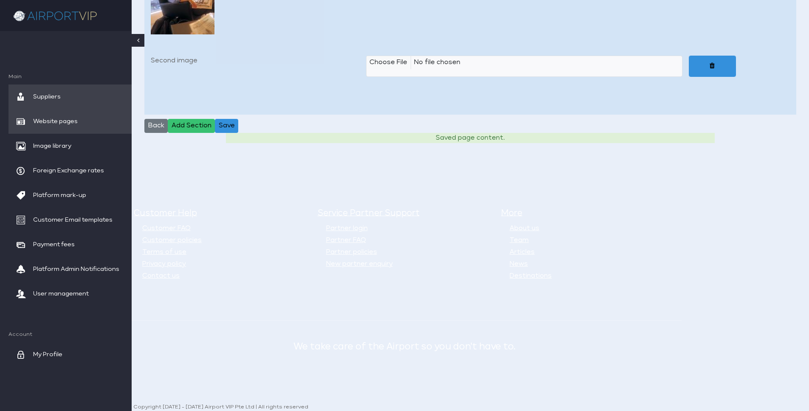
click at [58, 117] on span "Website pages" at bounding box center [55, 121] width 45 height 25
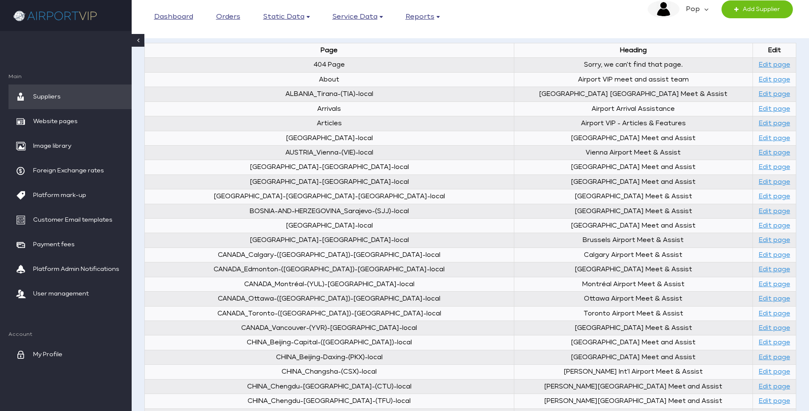
scroll to position [167, 0]
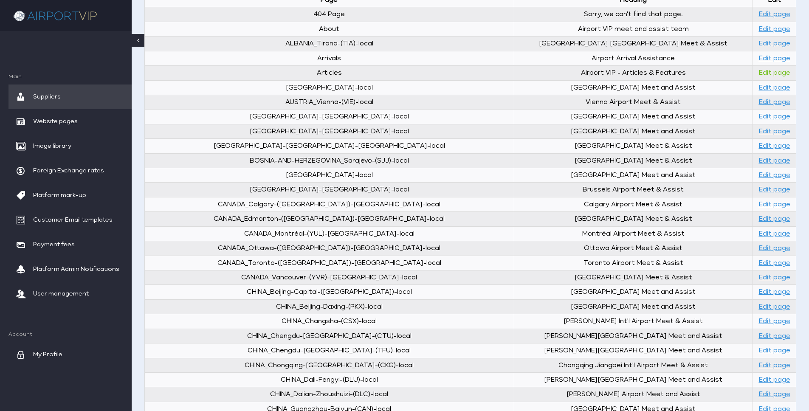
click at [762, 73] on link "Edit page" at bounding box center [774, 73] width 31 height 6
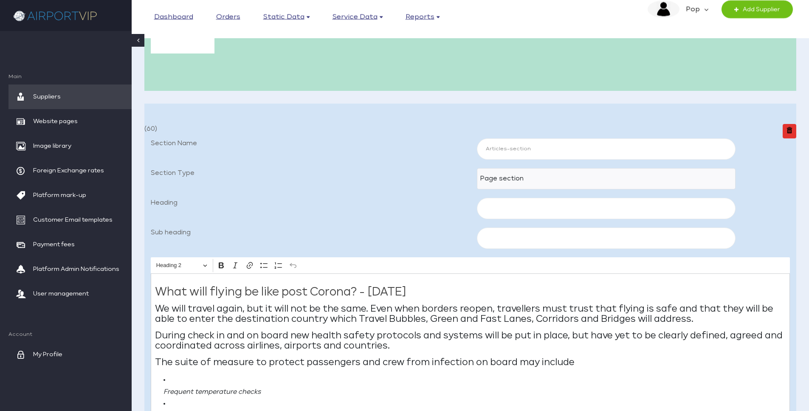
scroll to position [60, 0]
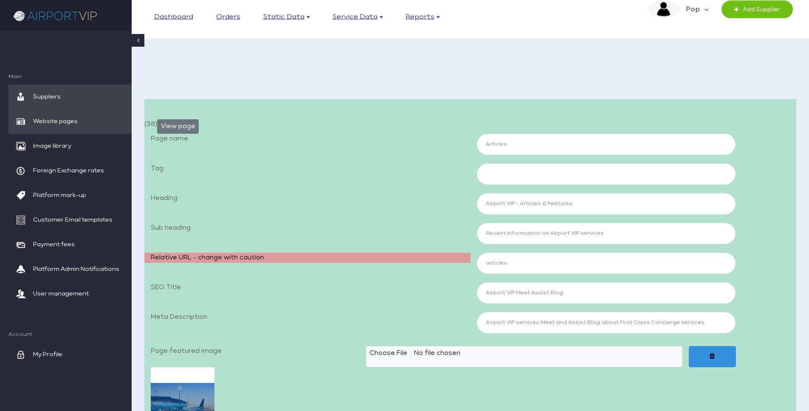
click at [73, 120] on span "Website pages" at bounding box center [55, 121] width 45 height 25
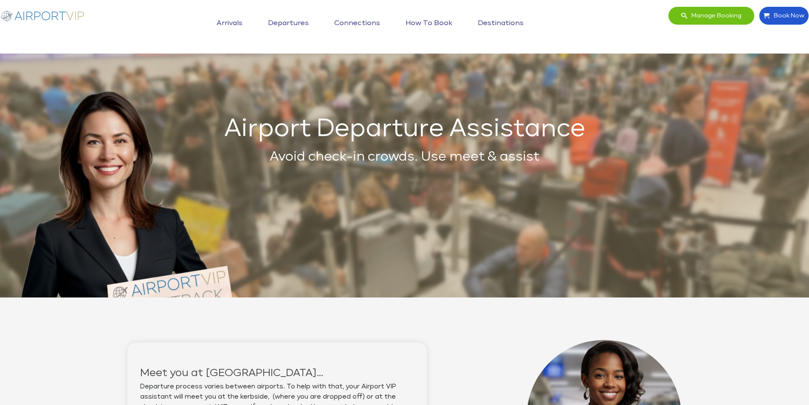
click at [240, 22] on link "Arrivals" at bounding box center [230, 23] width 30 height 21
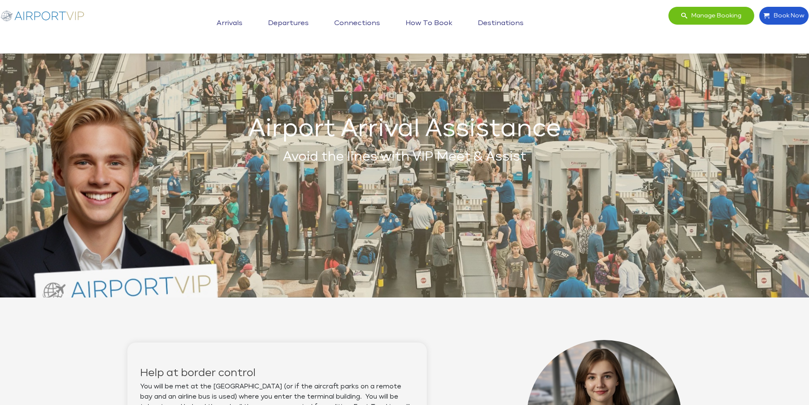
click at [234, 24] on link "Arrivals" at bounding box center [230, 23] width 30 height 21
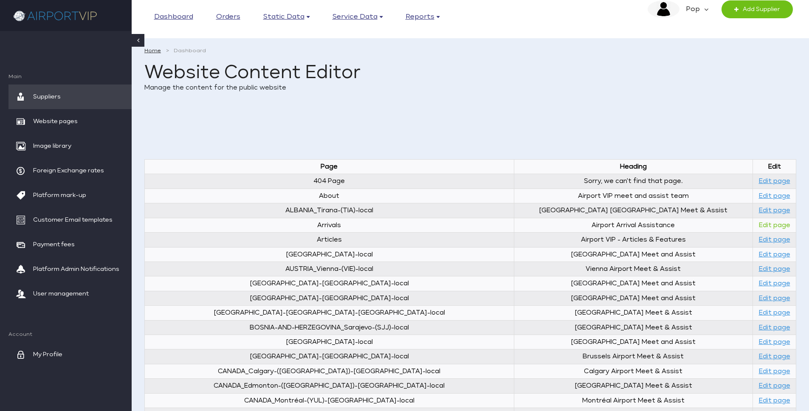
click at [759, 224] on link "Edit page" at bounding box center [774, 225] width 31 height 6
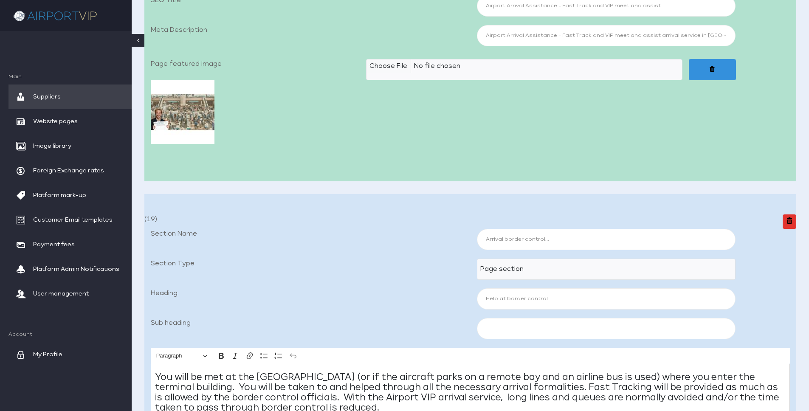
scroll to position [349, 0]
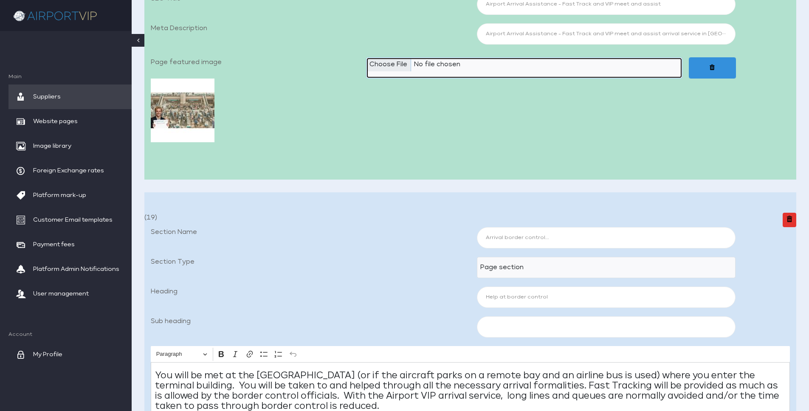
click at [390, 63] on input "Page featured image" at bounding box center [524, 67] width 316 height 21
click at [396, 60] on input "Page featured image" at bounding box center [524, 67] width 316 height 21
type input "C:\fakepath\Airport VIP_02a Arrivals 1920x1080_JPEG.jpg"
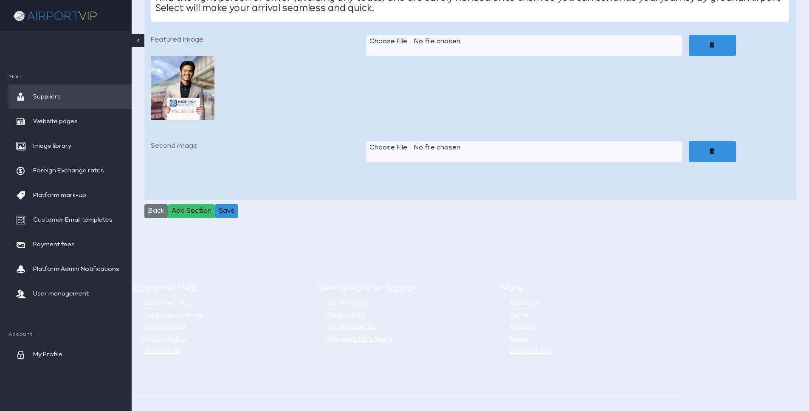
scroll to position [1663, 0]
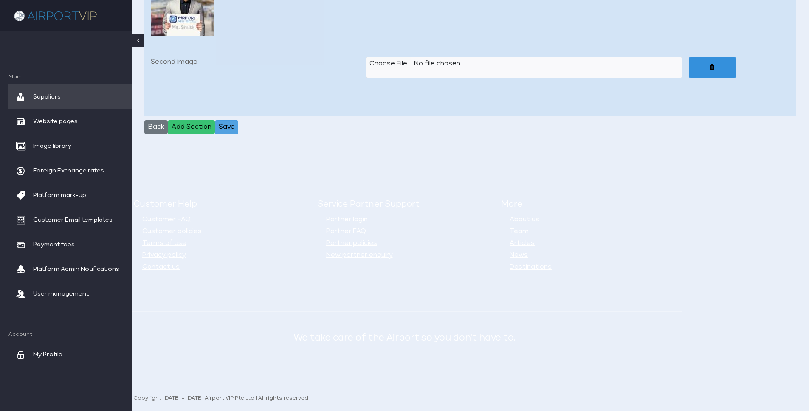
click at [232, 126] on button "Save" at bounding box center [226, 127] width 23 height 14
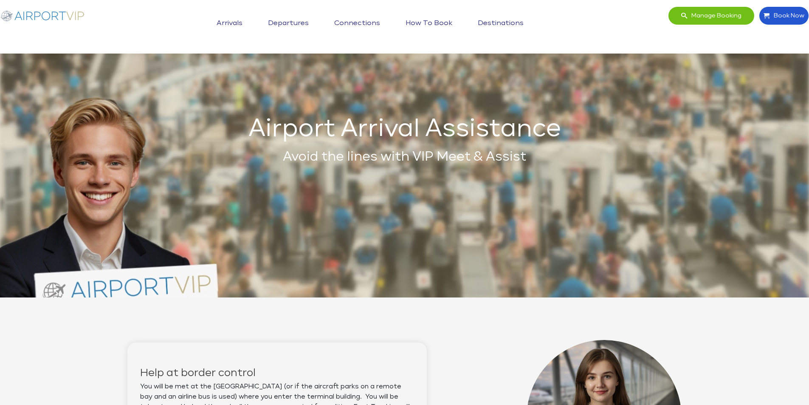
click at [291, 25] on link "Departures" at bounding box center [288, 23] width 45 height 21
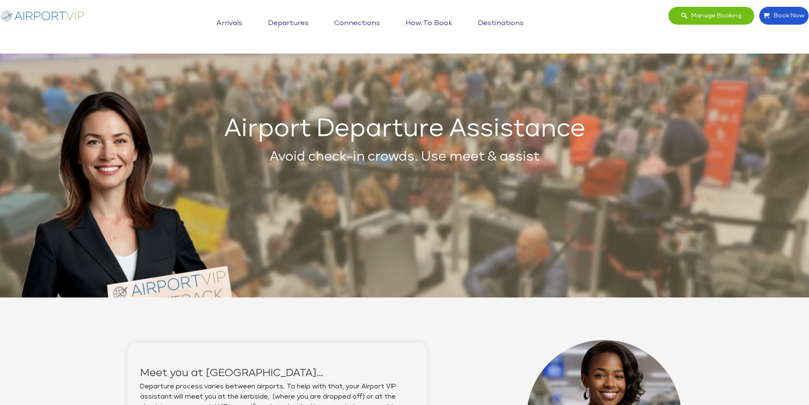
click at [363, 23] on link "Connections" at bounding box center [357, 23] width 50 height 21
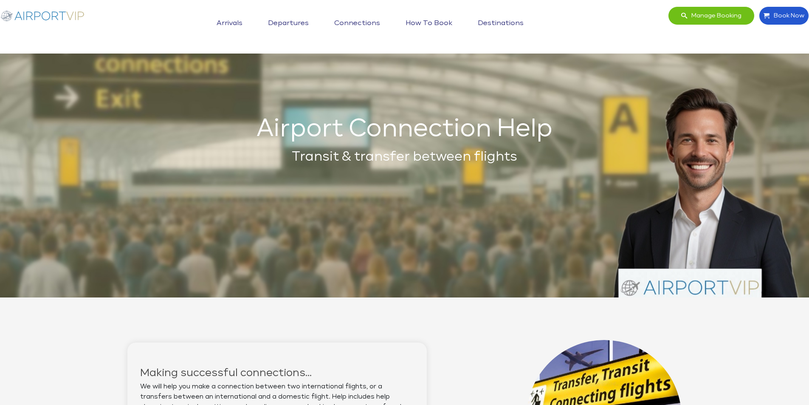
click at [433, 23] on link "How to book" at bounding box center [429, 23] width 51 height 21
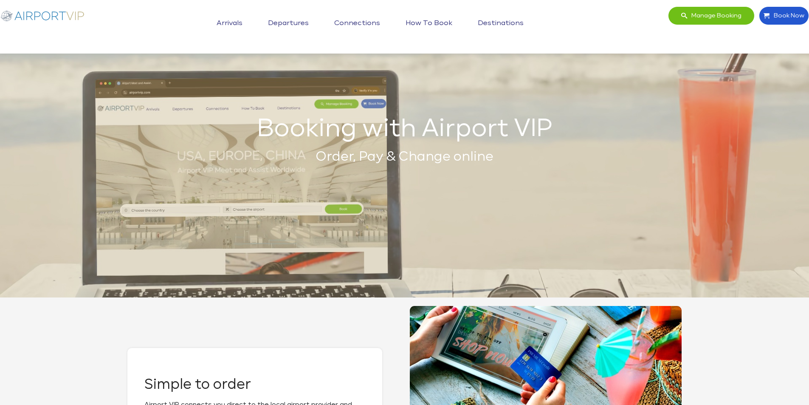
click at [496, 20] on link "Destinations" at bounding box center [501, 23] width 50 height 21
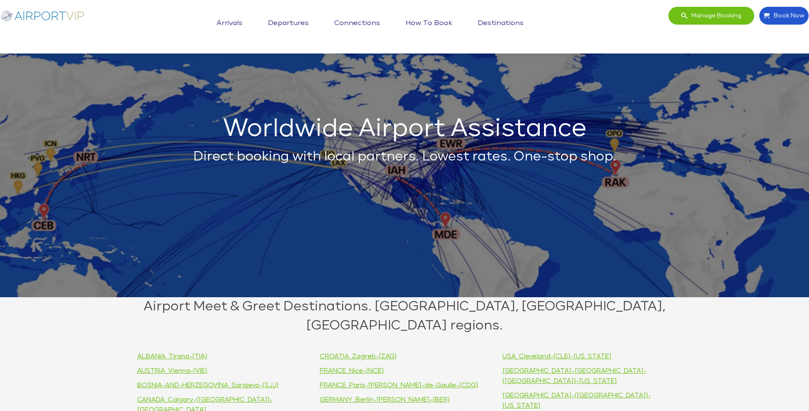
click at [238, 21] on link "Arrivals" at bounding box center [230, 23] width 30 height 21
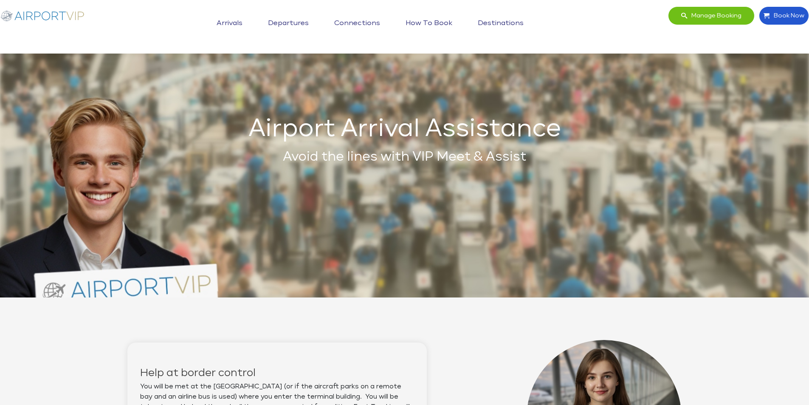
click at [788, 41] on div "Manage booking Book Now Toggle navigation Arrivals Departures Connections How t…" at bounding box center [405, 26] width 816 height 41
drag, startPoint x: 125, startPoint y: 32, endPoint x: 192, endPoint y: 75, distance: 79.9
click at [124, 35] on div "Manage booking Book Now Toggle navigation Arrivals Departures Connections How t…" at bounding box center [404, 26] width 815 height 41
click at [69, 17] on img at bounding box center [42, 15] width 85 height 18
click at [295, 23] on link "Departures" at bounding box center [288, 23] width 45 height 21
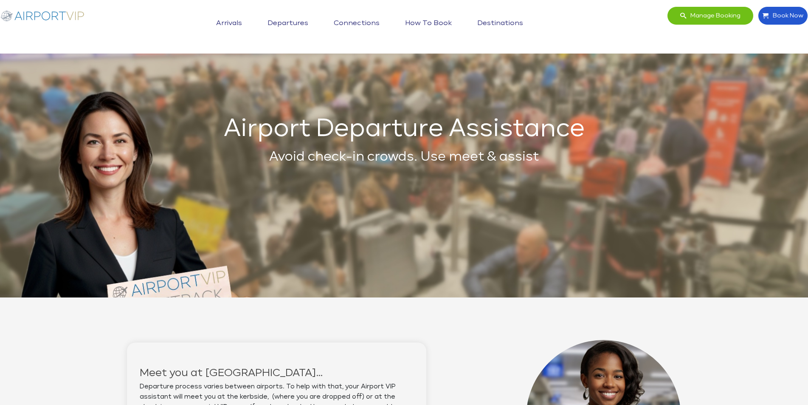
click at [360, 23] on link "Connections" at bounding box center [357, 23] width 50 height 21
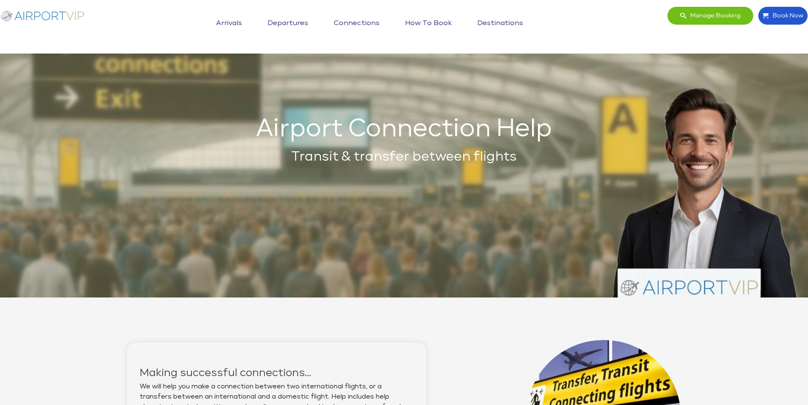
click at [439, 20] on link "How to book" at bounding box center [428, 23] width 51 height 21
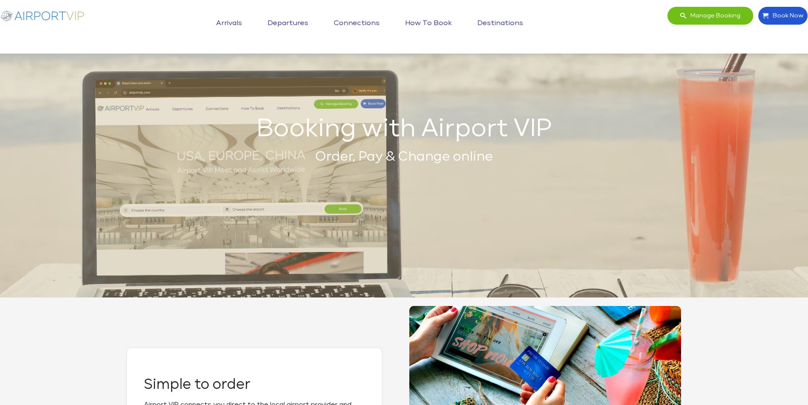
click at [489, 20] on link "Destinations" at bounding box center [500, 23] width 50 height 21
